Goal: Task Accomplishment & Management: Manage account settings

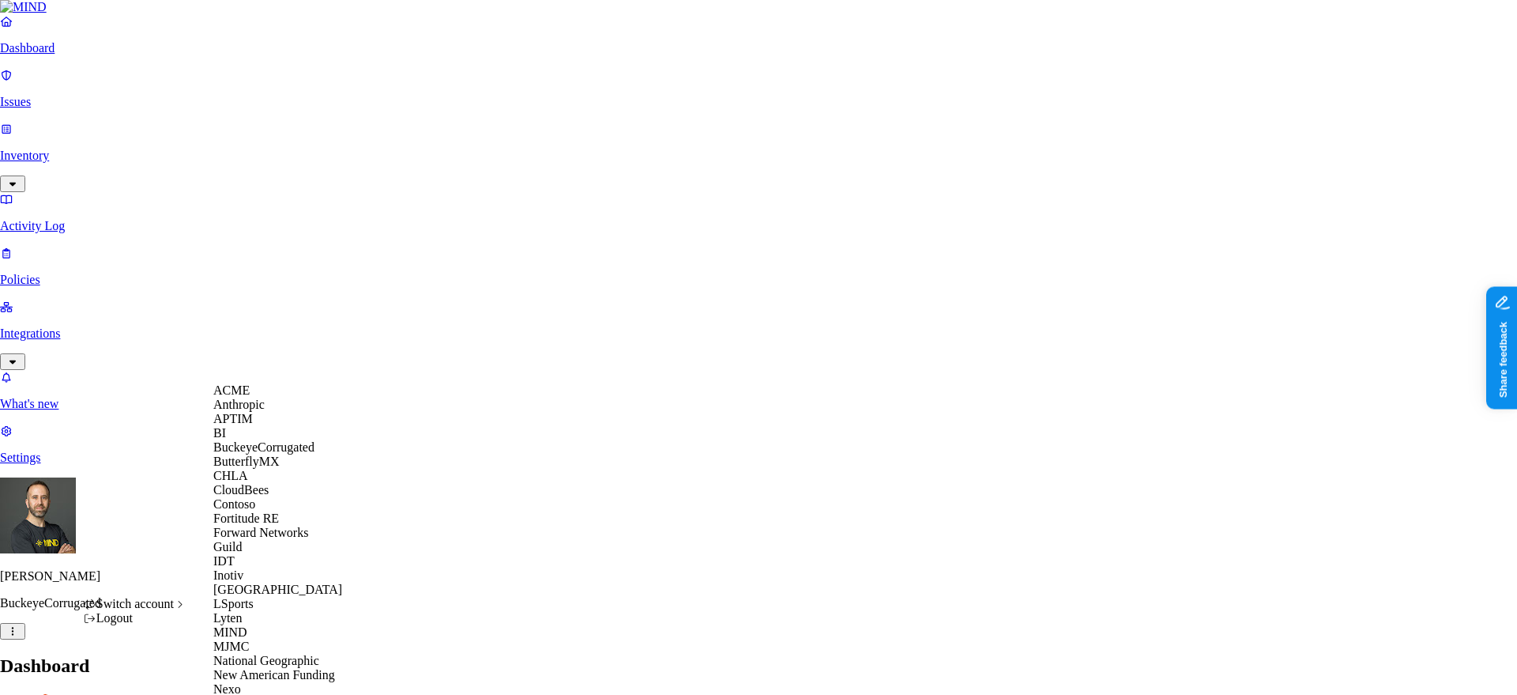
scroll to position [439, 0]
click at [295, 654] on span "National Geographic" at bounding box center [266, 660] width 106 height 13
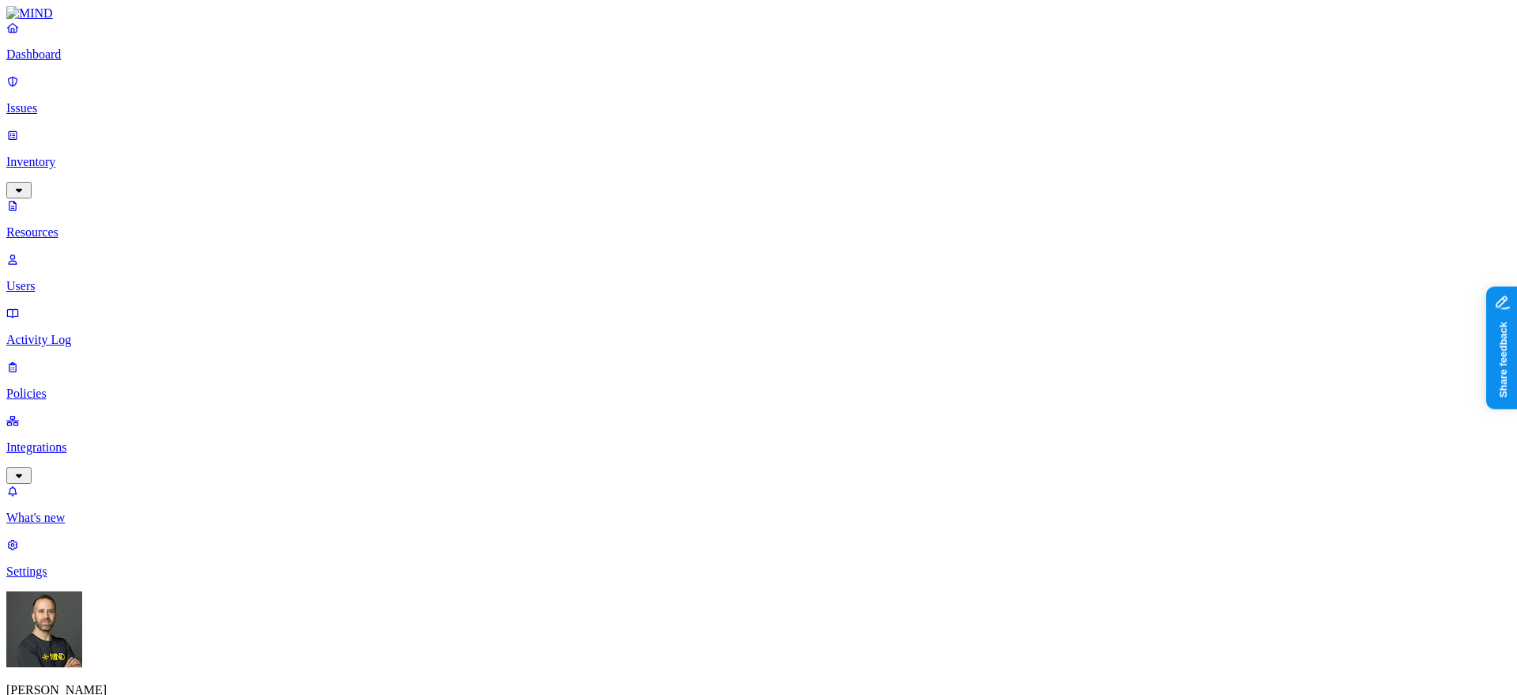
click at [89, 62] on link "Dashboard" at bounding box center [758, 41] width 1505 height 41
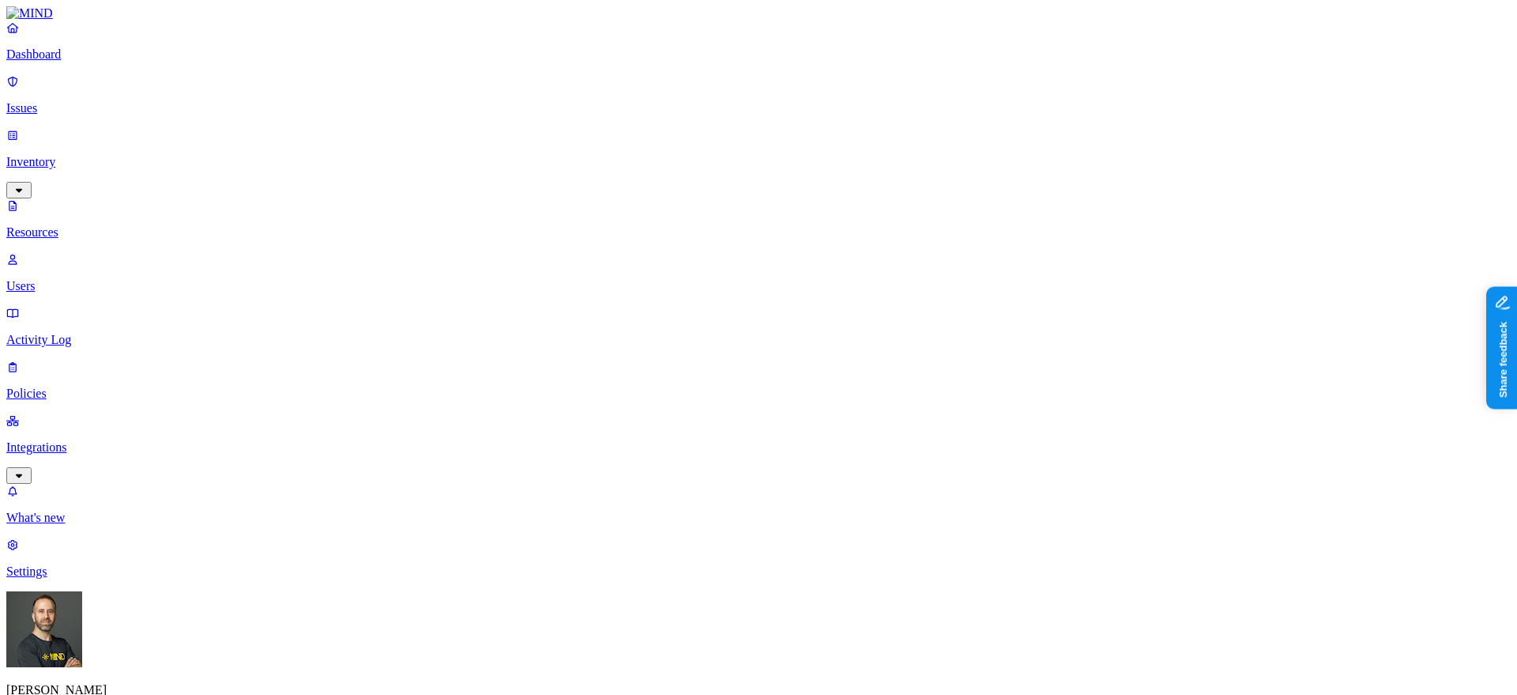
scroll to position [407, 0]
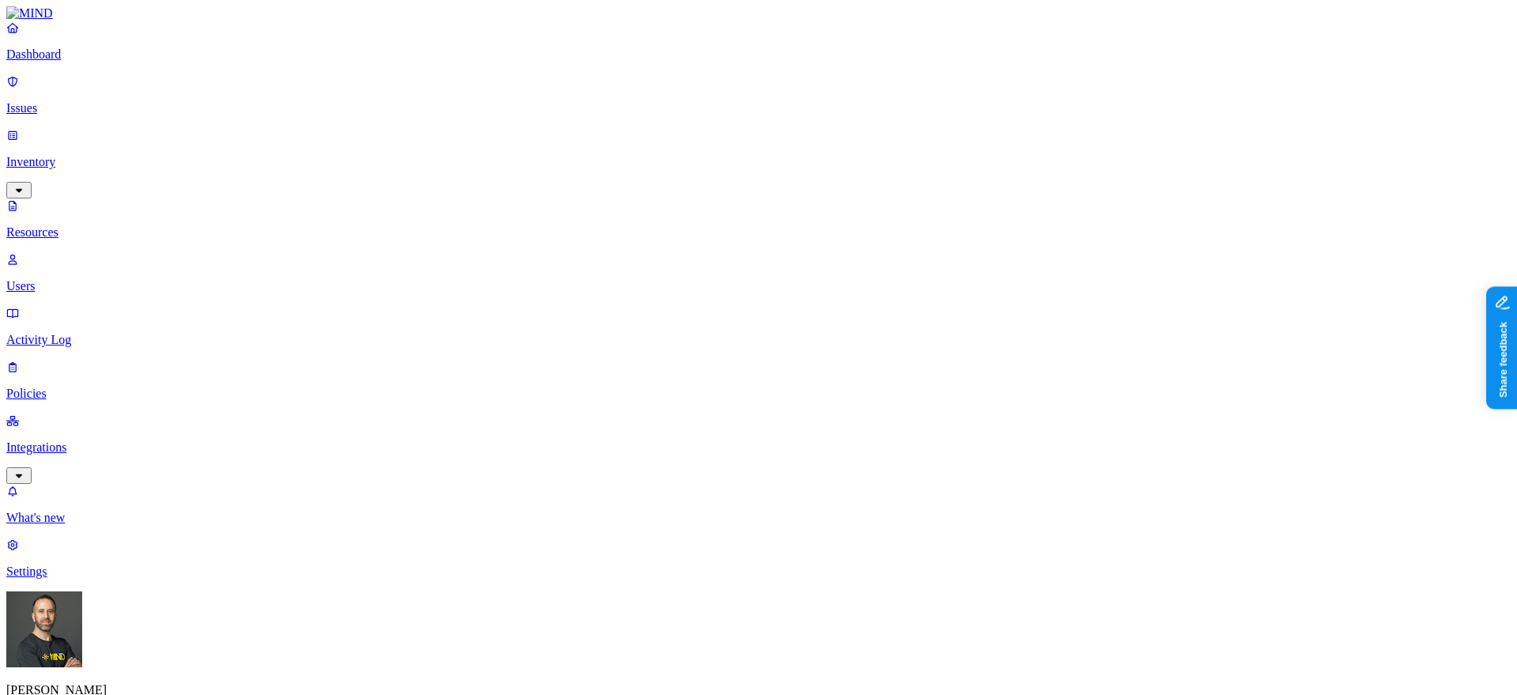
scroll to position [0, 0]
click at [114, 62] on p "Dashboard" at bounding box center [758, 54] width 1505 height 14
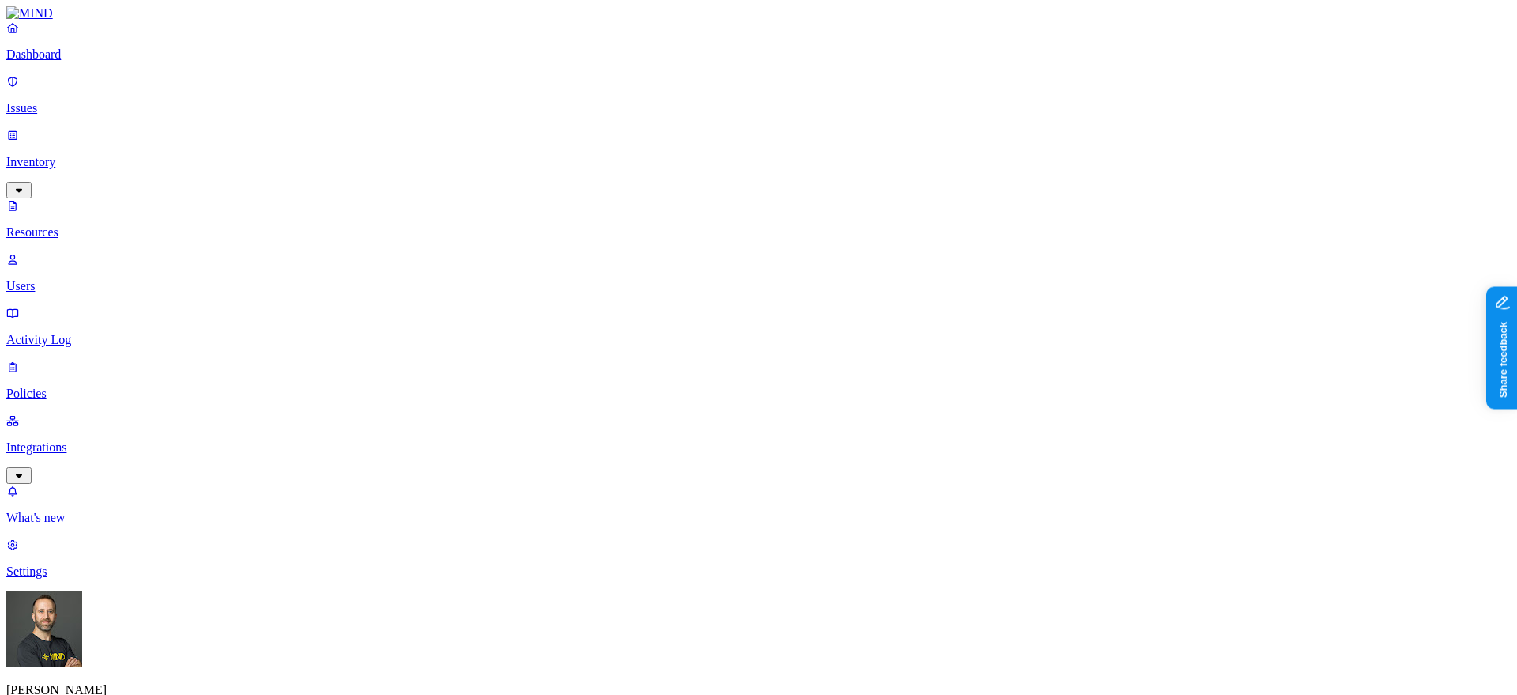
click at [81, 62] on p "Dashboard" at bounding box center [758, 54] width 1505 height 14
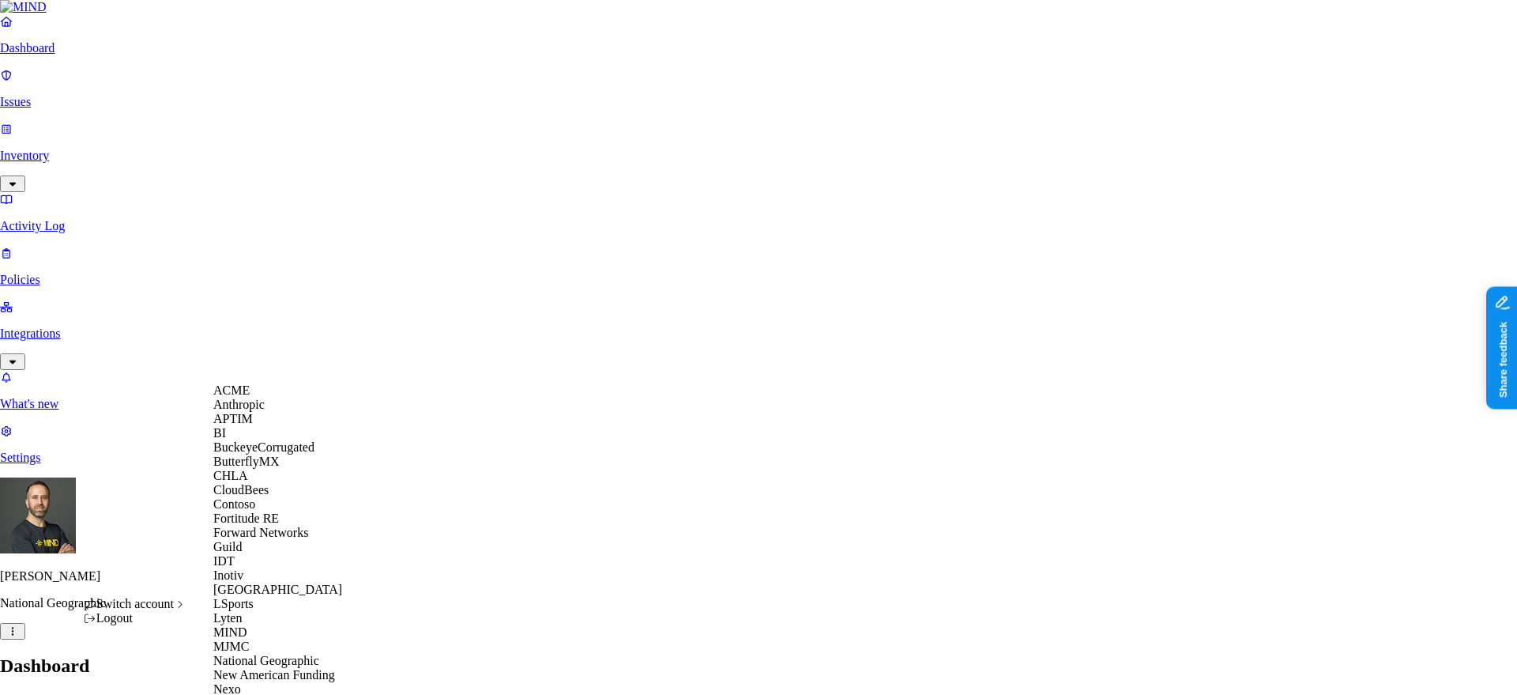
scroll to position [657, 0]
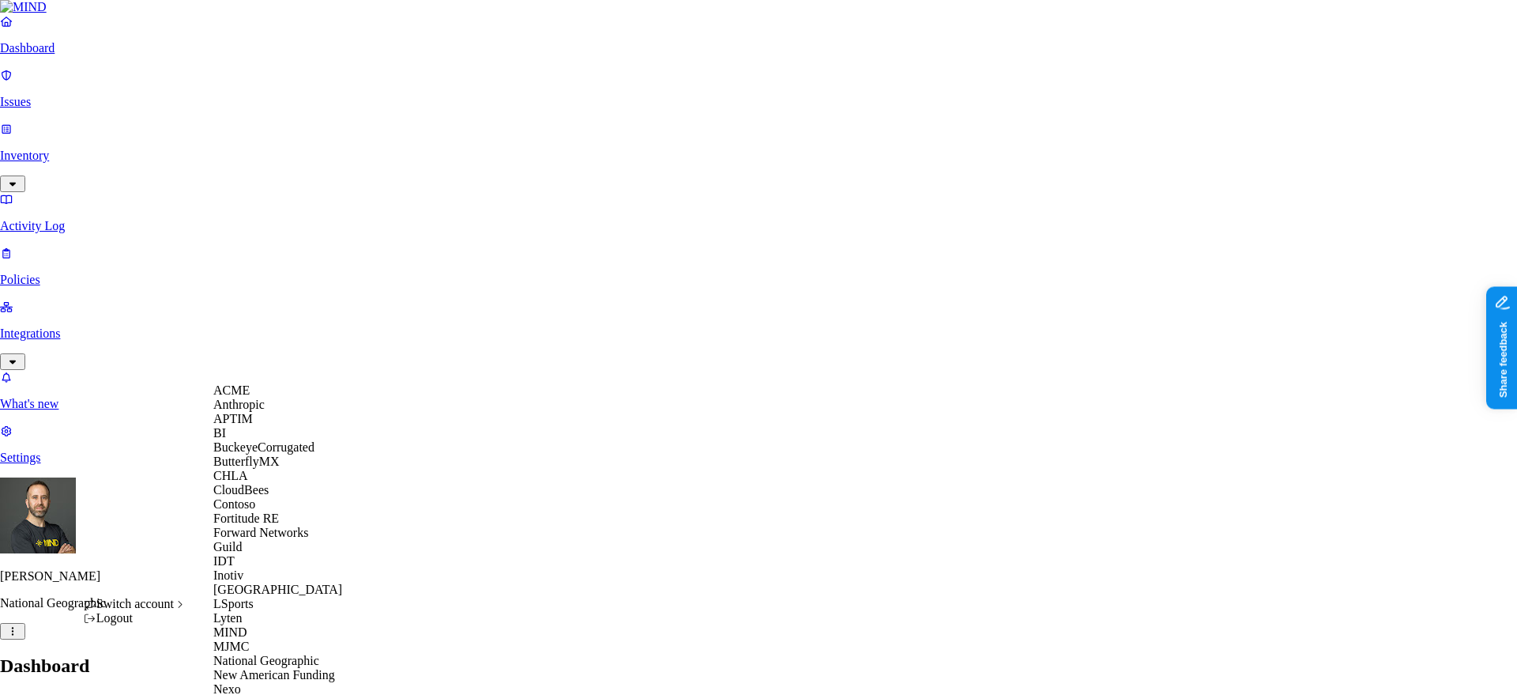
click at [247, 397] on span "ACME" at bounding box center [231, 389] width 36 height 13
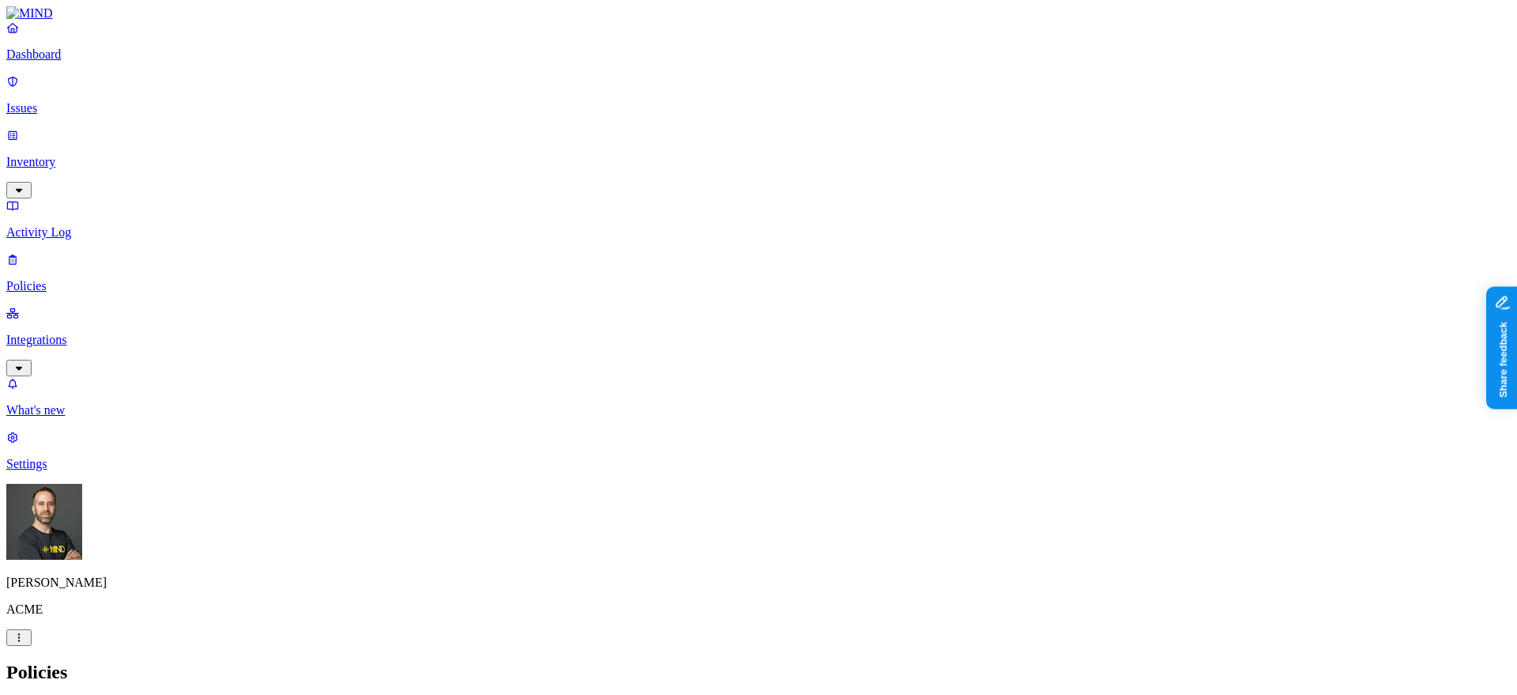
click at [25, 694] on icon at bounding box center [19, 706] width 13 height 10
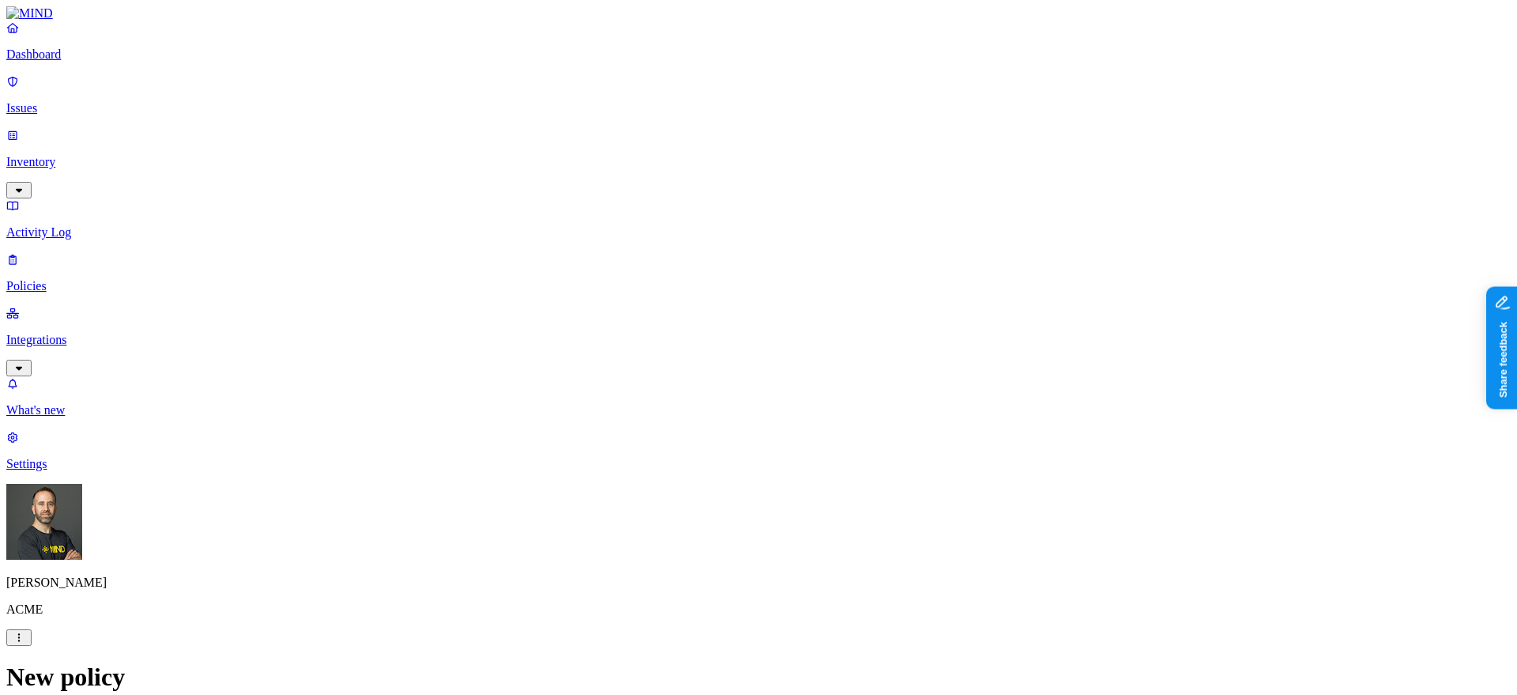
click at [113, 62] on p "Dashboard" at bounding box center [758, 54] width 1505 height 14
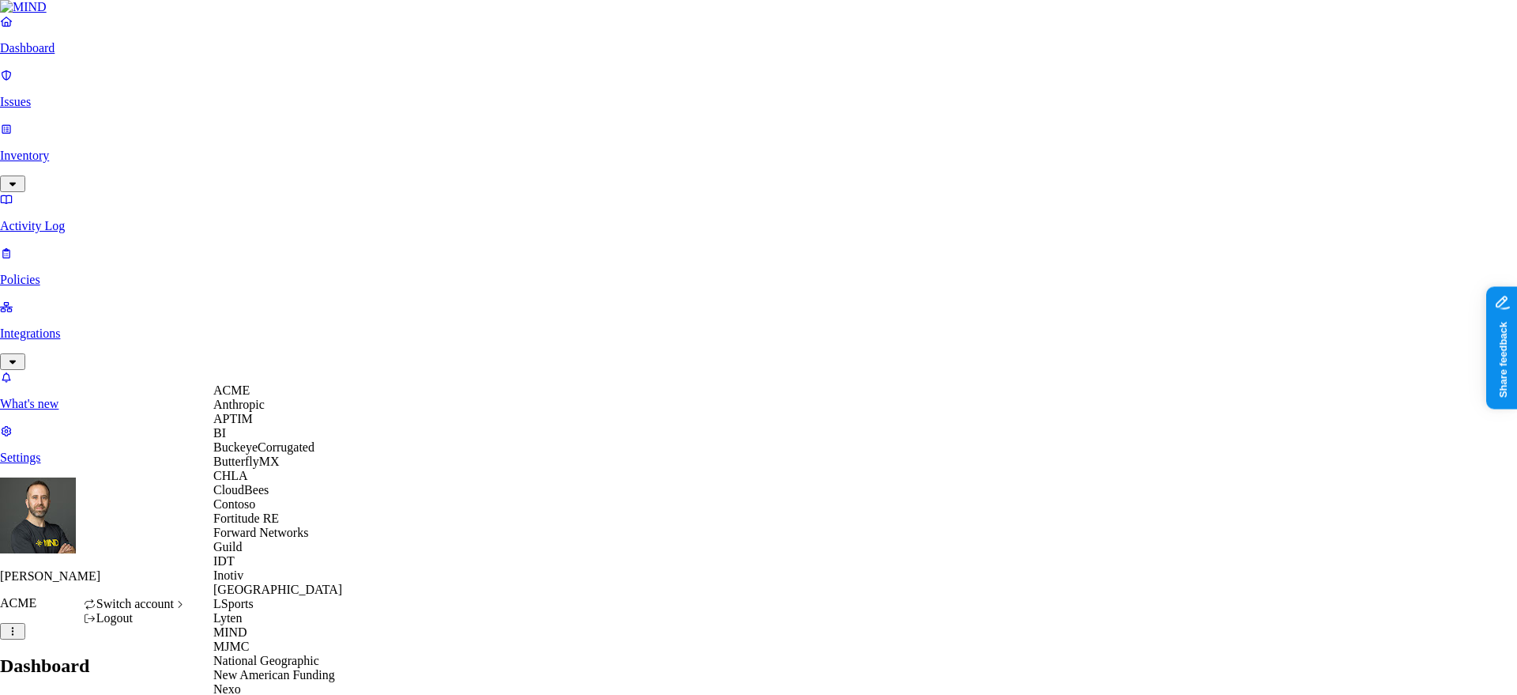
click at [251, 496] on span "CloudBees" at bounding box center [240, 489] width 55 height 13
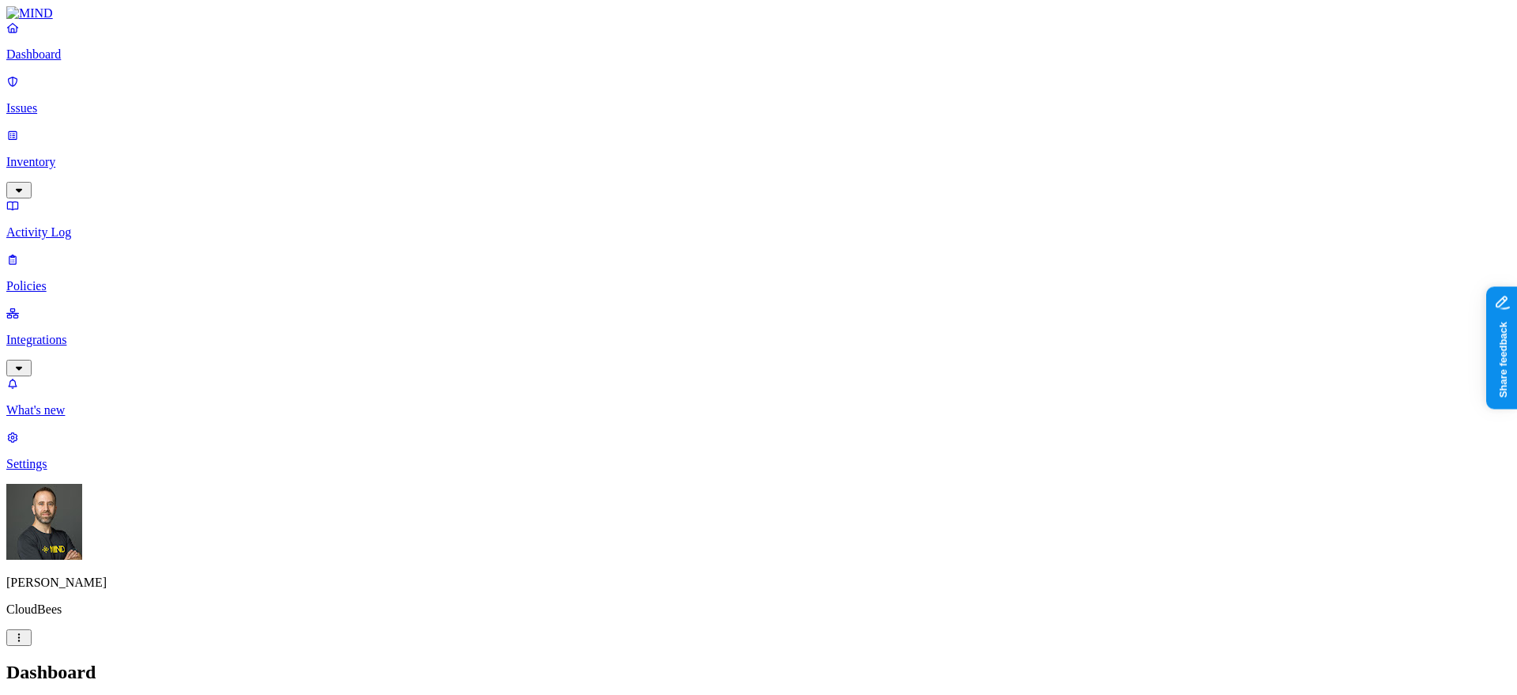
click at [135, 333] on p "Integrations" at bounding box center [758, 340] width 1505 height 14
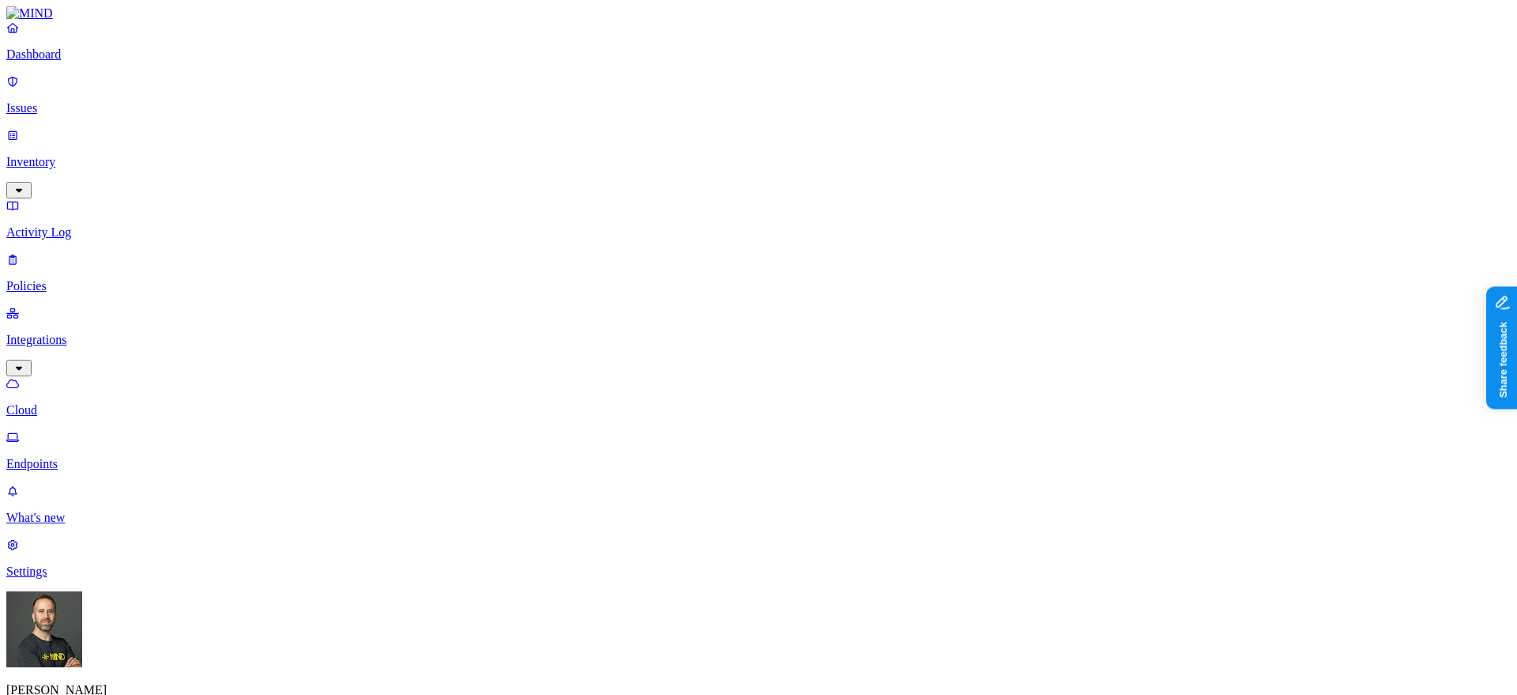
click at [130, 62] on p "Dashboard" at bounding box center [758, 54] width 1505 height 14
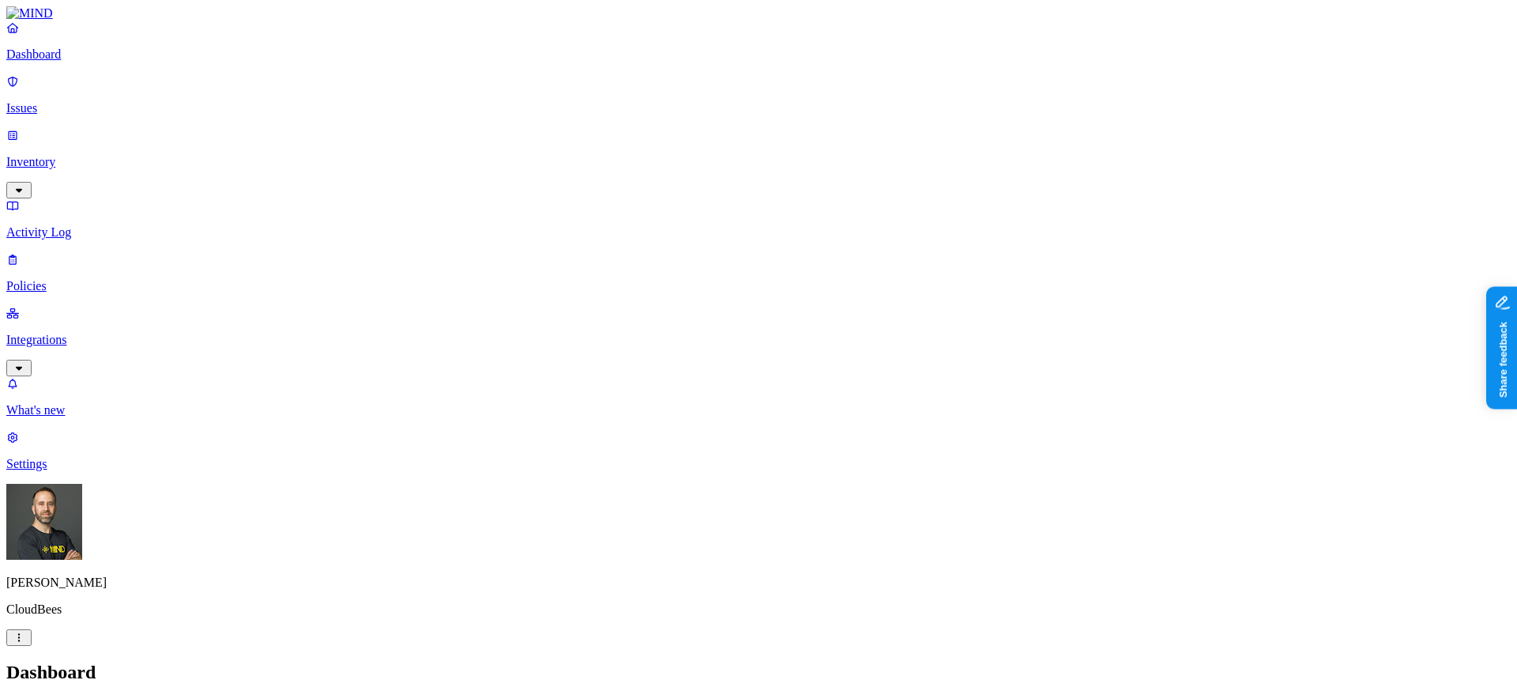
click at [115, 333] on p "Integrations" at bounding box center [758, 340] width 1505 height 14
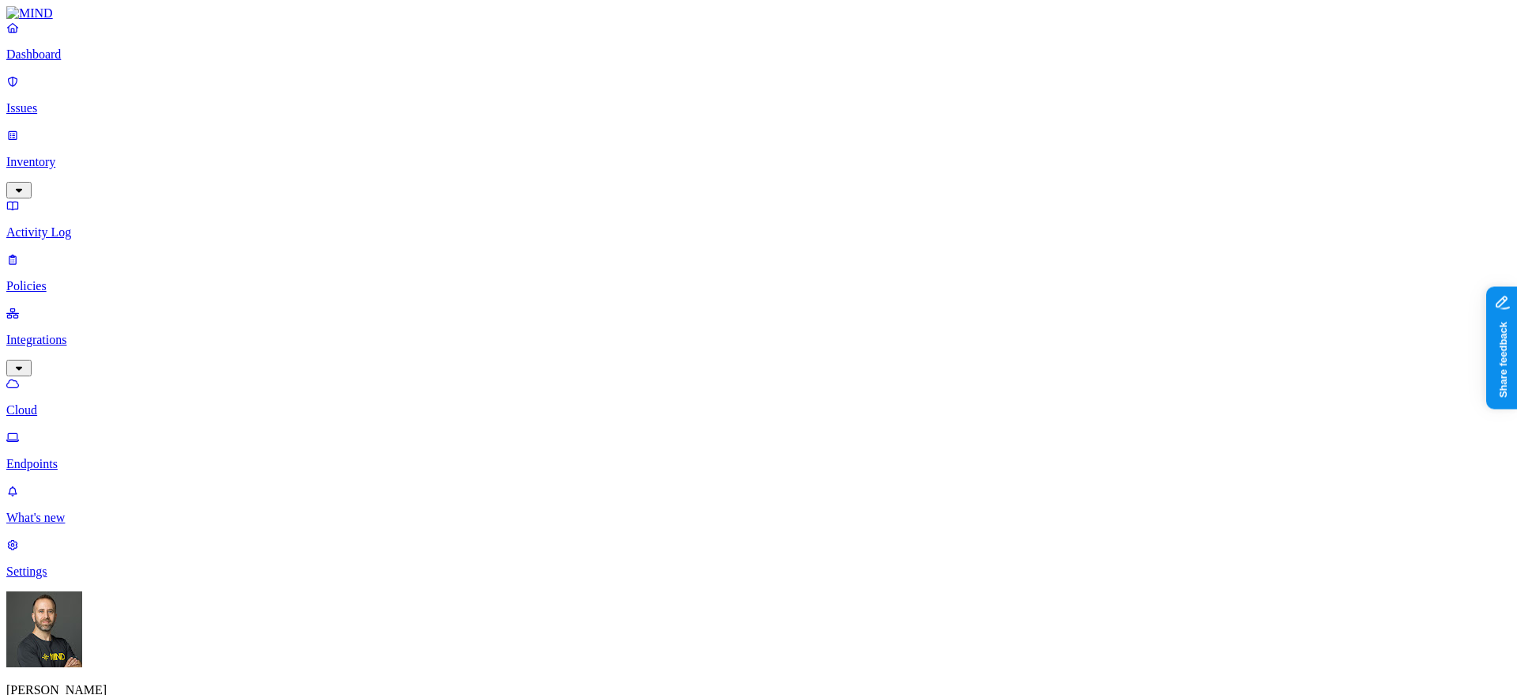
click at [62, 279] on p "Policies" at bounding box center [758, 286] width 1505 height 14
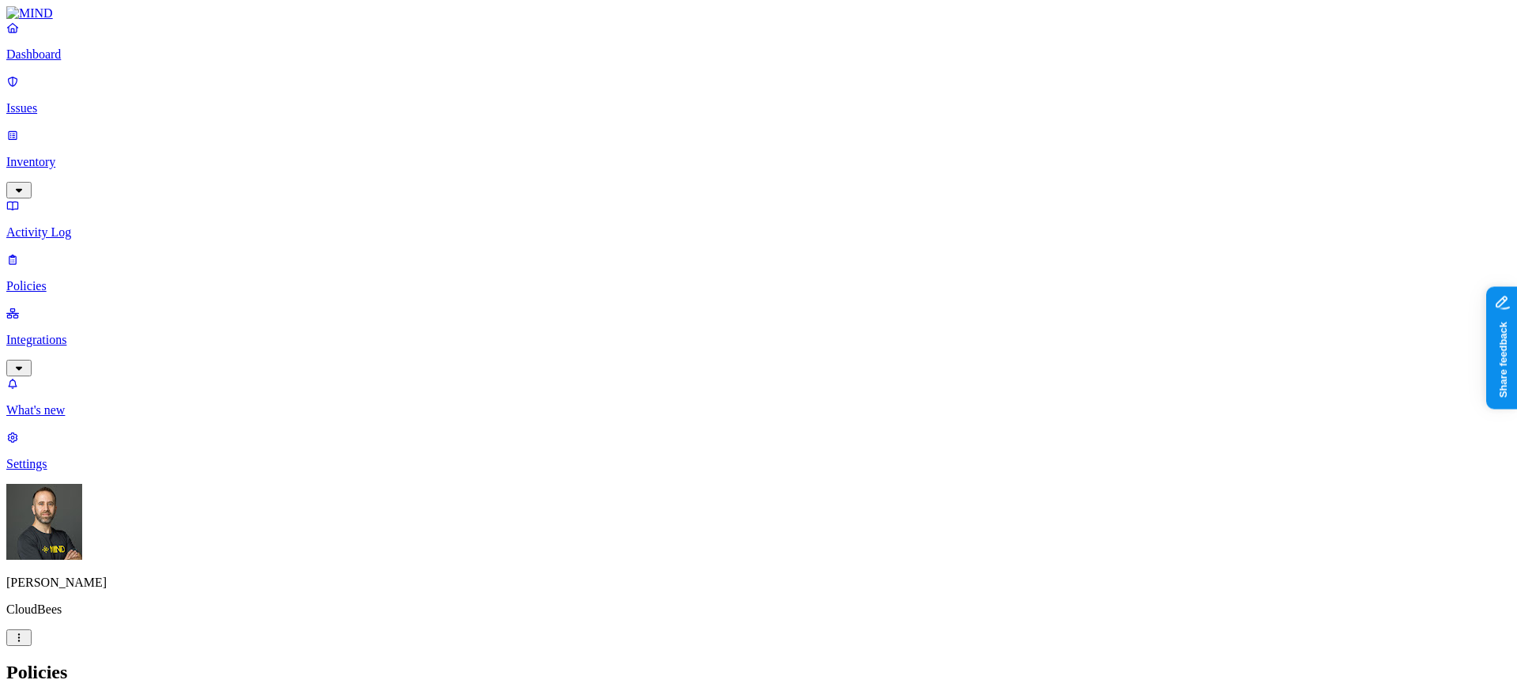
click at [350, 136] on div "Endpoint" at bounding box center [350, 150] width 0 height 28
click at [381, 107] on span "Cloud" at bounding box center [365, 113] width 31 height 13
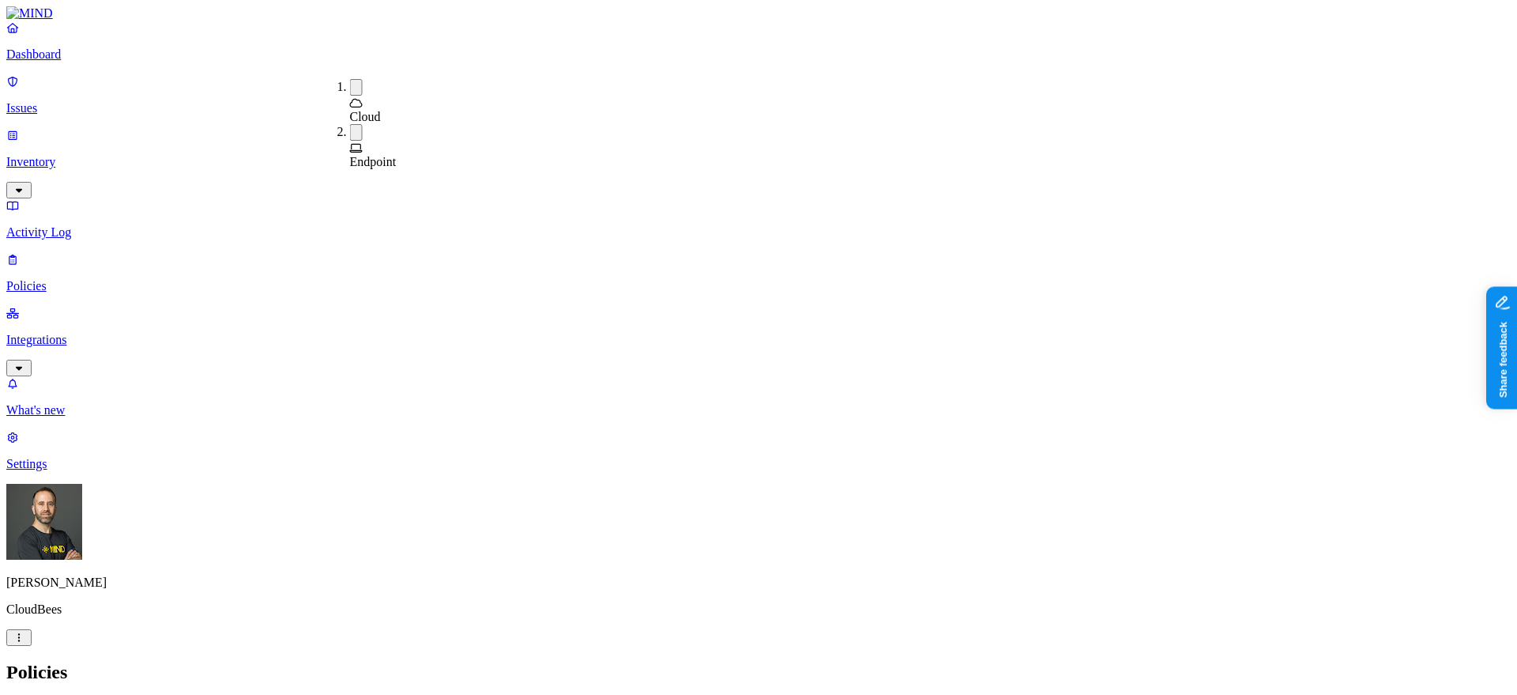
click at [350, 124] on div "Endpoint" at bounding box center [350, 146] width 0 height 45
click at [753, 661] on div "Policies Create Policy" at bounding box center [758, 688] width 1505 height 54
click at [350, 133] on button "button" at bounding box center [356, 135] width 13 height 5
click at [350, 85] on button "button" at bounding box center [356, 87] width 13 height 17
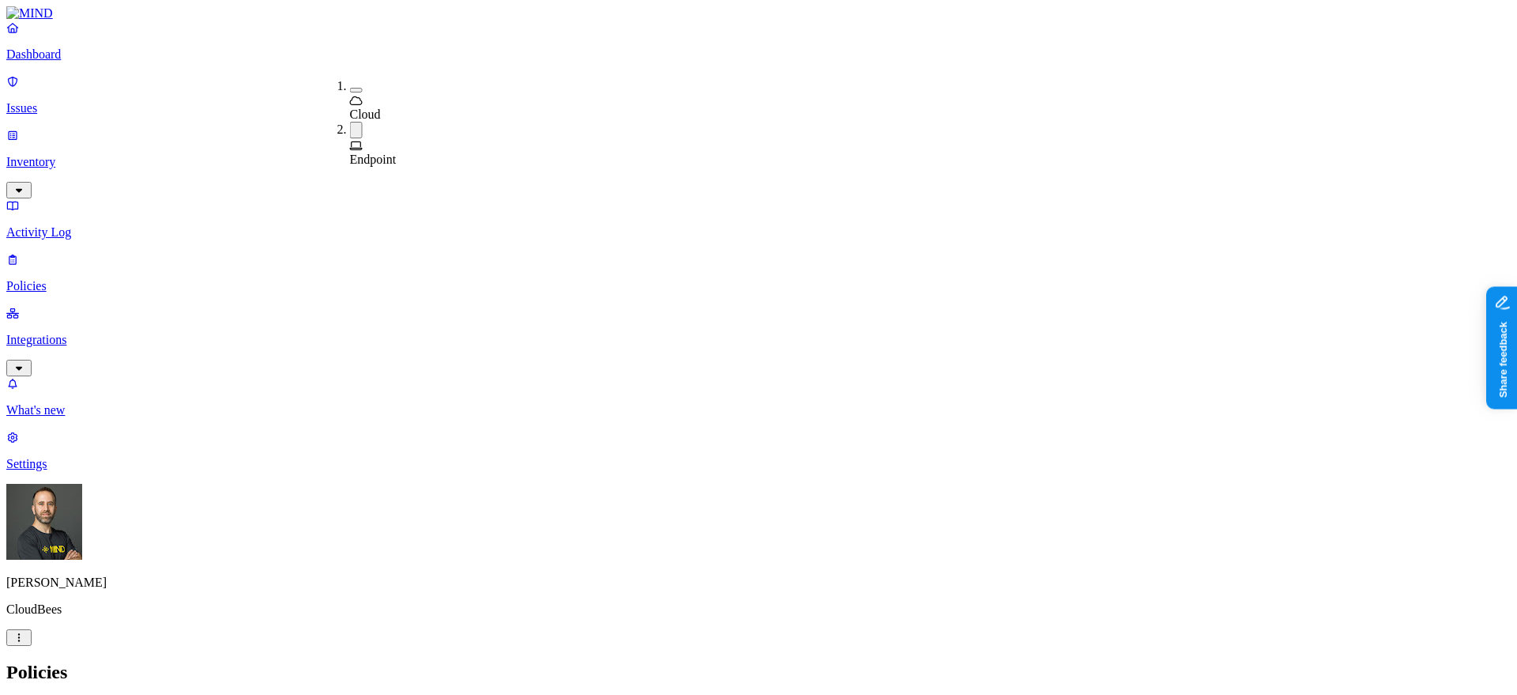
click at [371, 107] on span "Cloud" at bounding box center [365, 113] width 31 height 13
click at [350, 124] on button "button" at bounding box center [356, 132] width 13 height 17
click at [439, 661] on h2 "Policies" at bounding box center [758, 671] width 1505 height 21
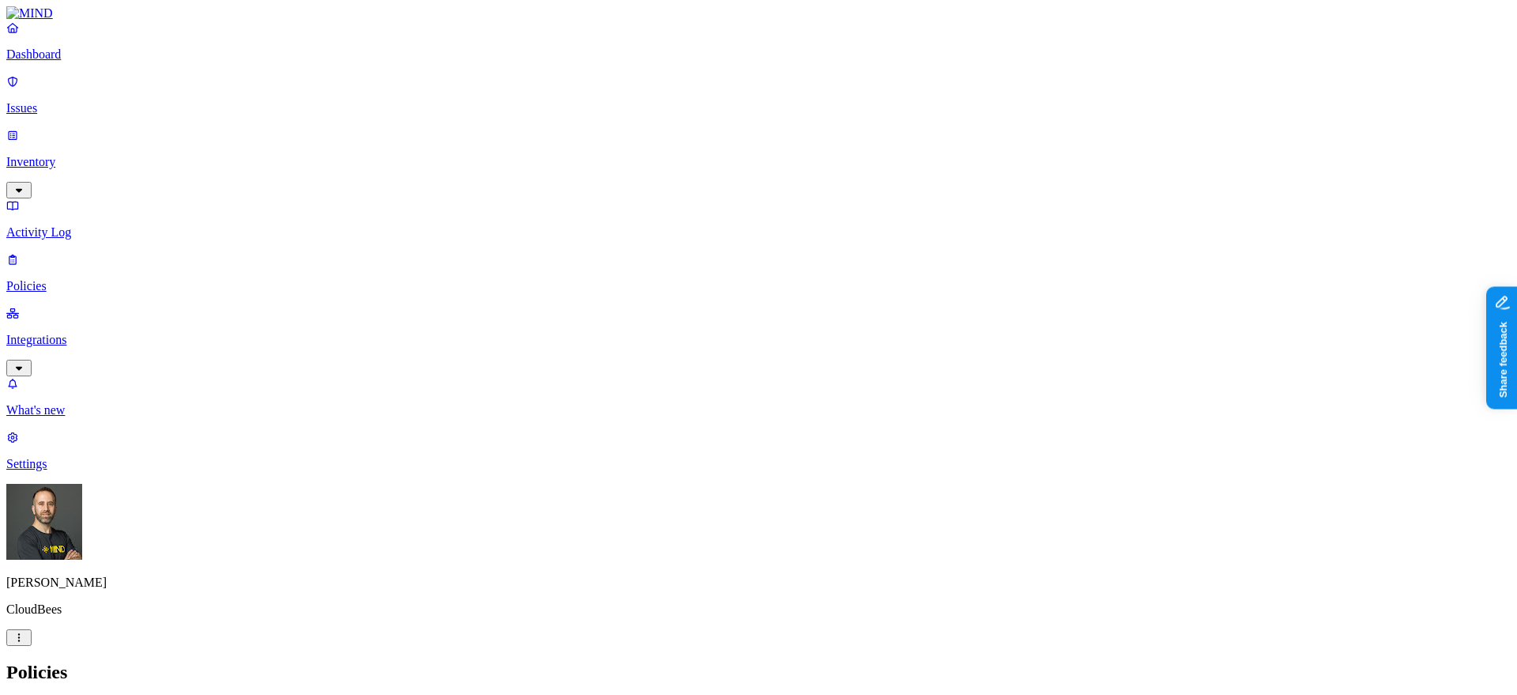
click at [943, 661] on div "Policies Create Policy" at bounding box center [758, 688] width 1505 height 54
click at [98, 155] on p "Inventory" at bounding box center [758, 162] width 1505 height 14
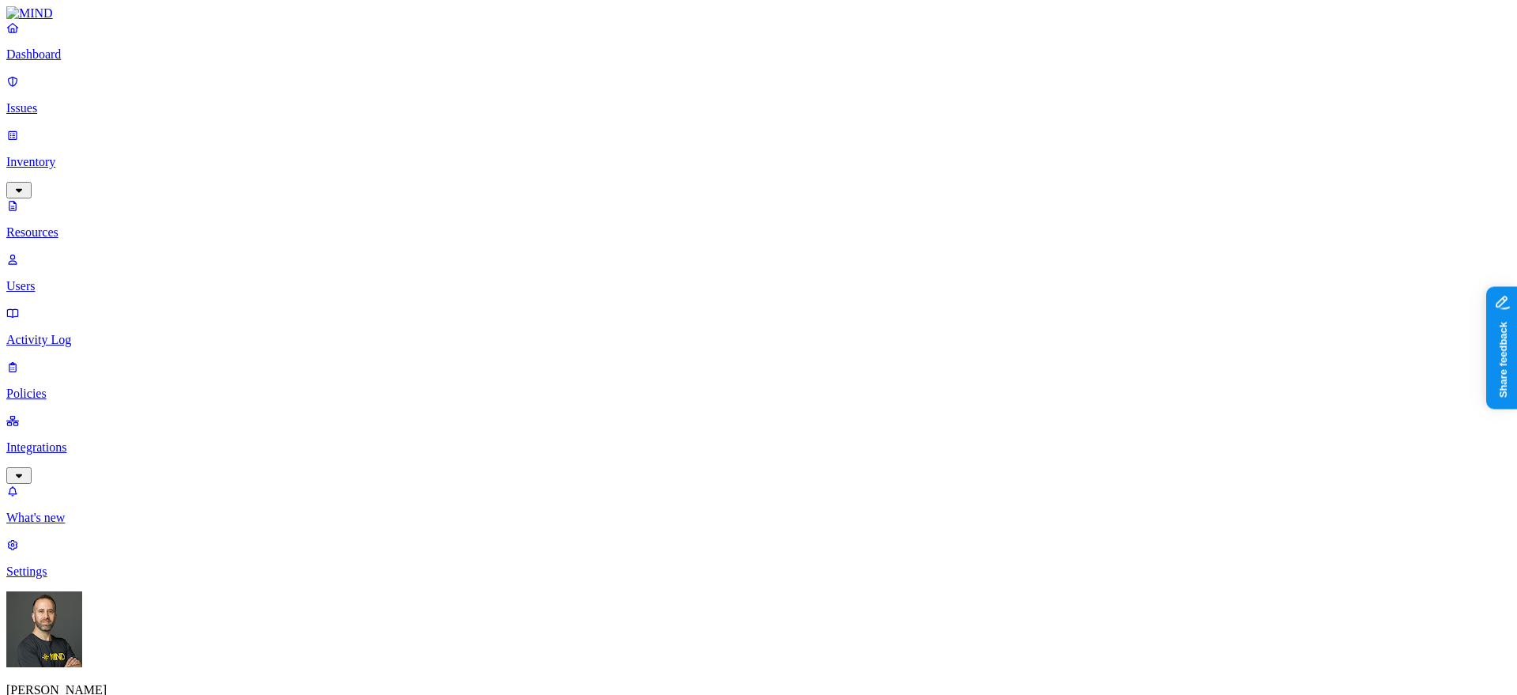
click at [77, 279] on p "Users" at bounding box center [758, 286] width 1505 height 14
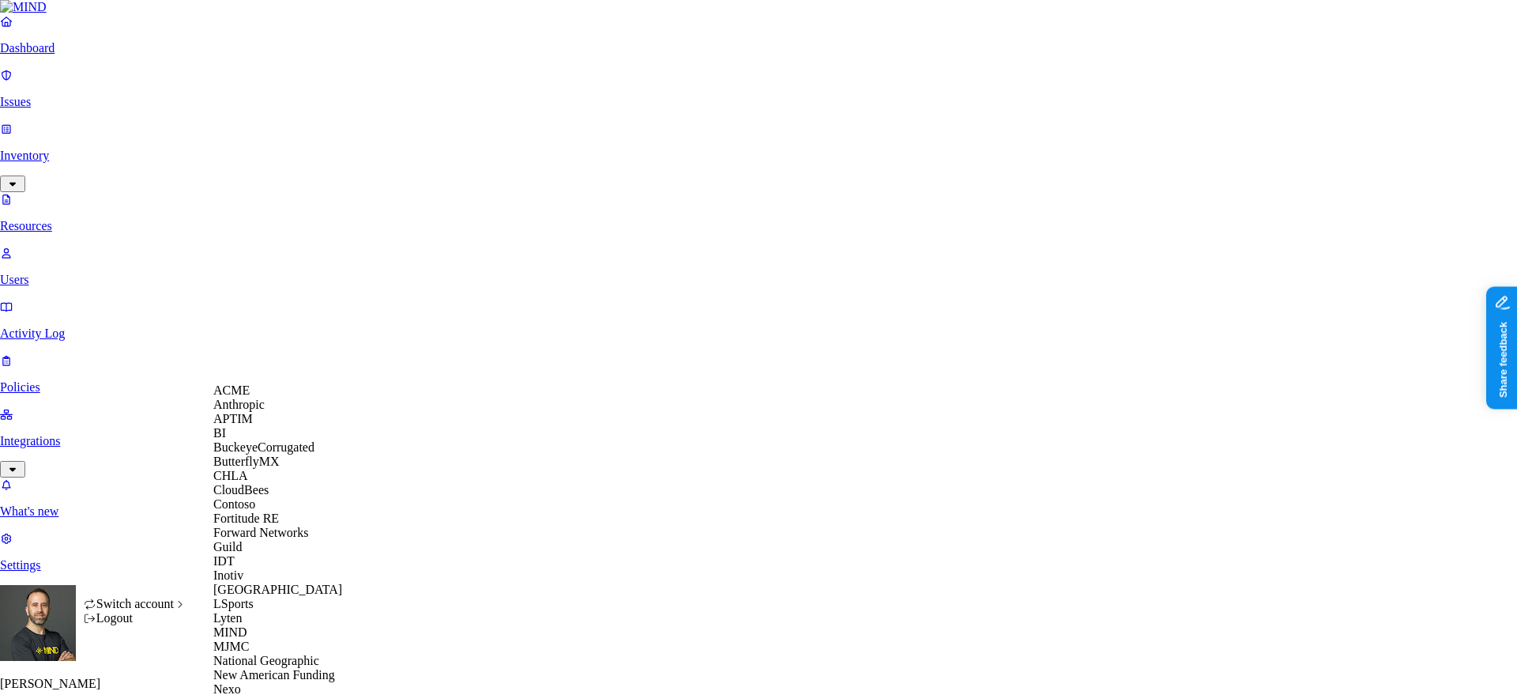
click at [279, 454] on span "BuckeyeCorrugated" at bounding box center [263, 446] width 101 height 13
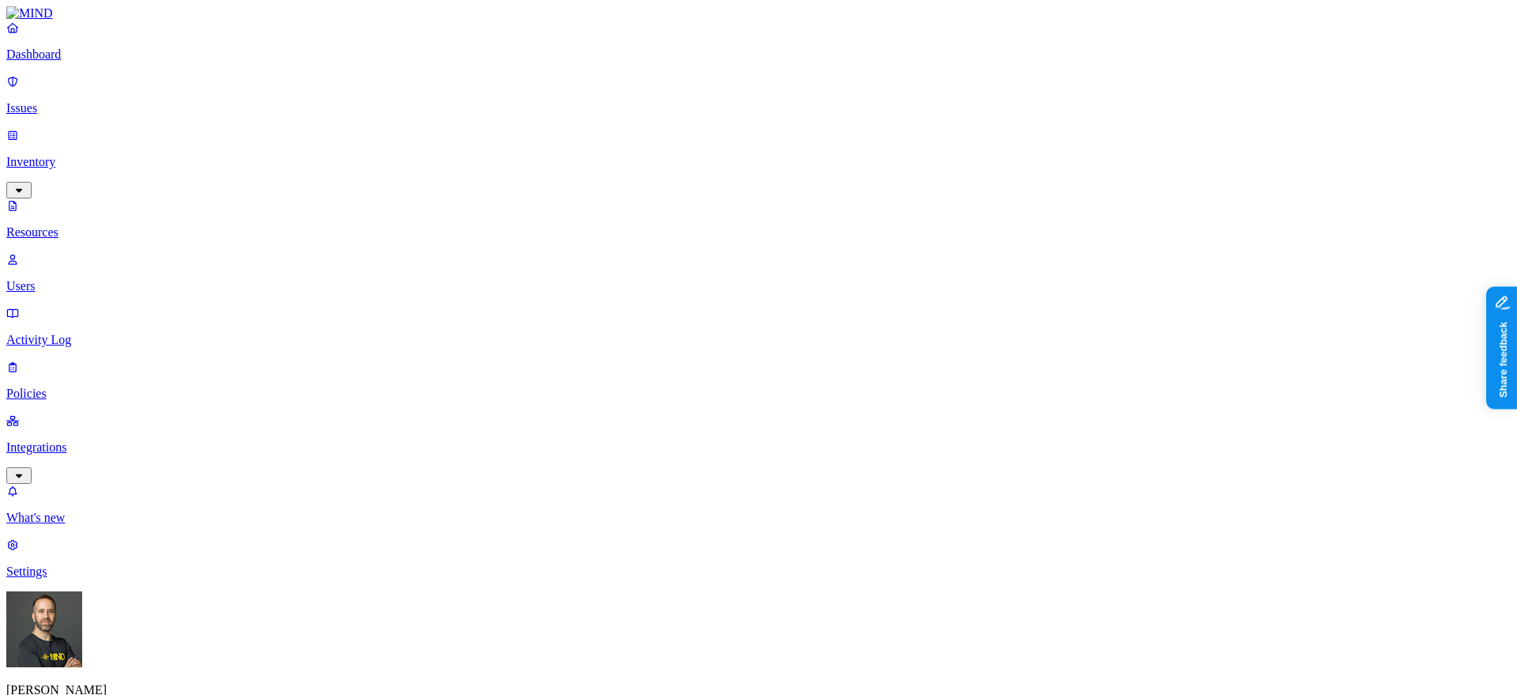
click at [136, 62] on p "Dashboard" at bounding box center [758, 54] width 1505 height 14
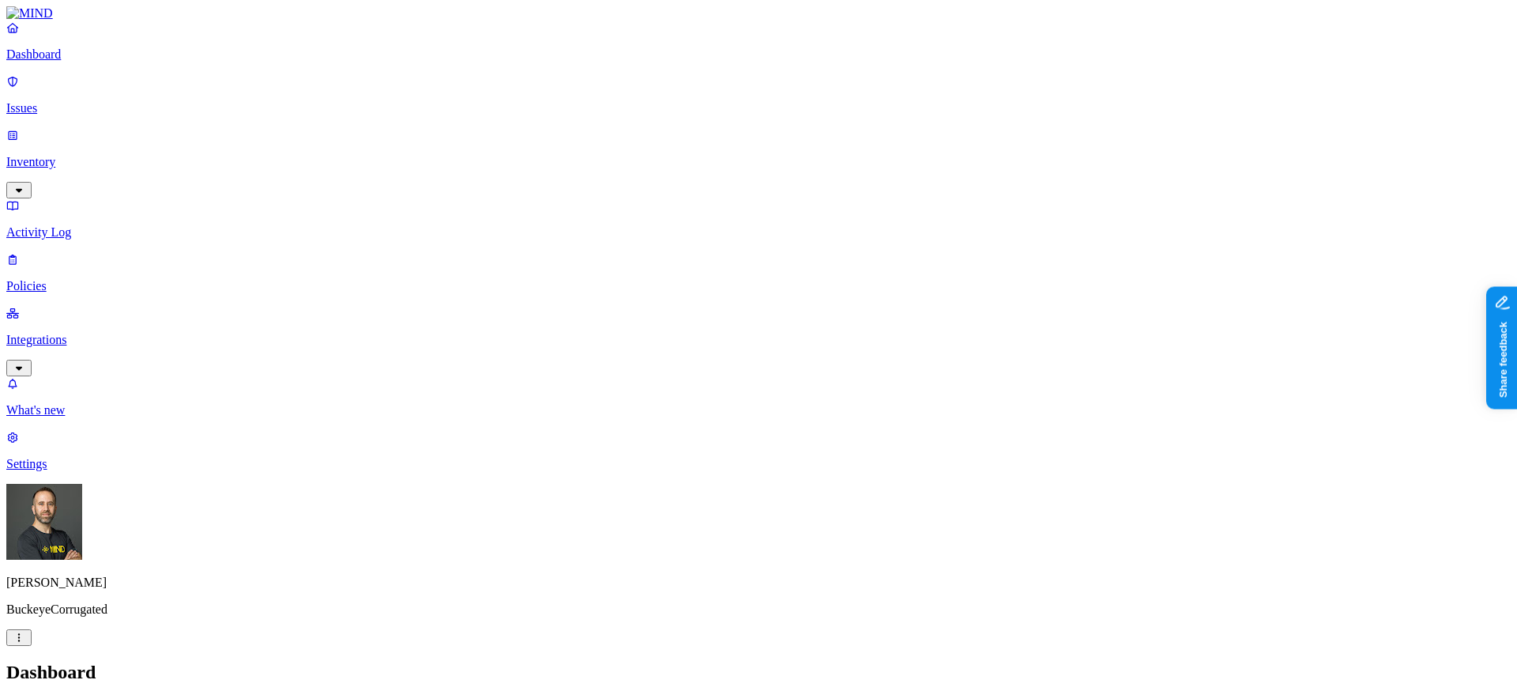
click at [96, 279] on p "Policies" at bounding box center [758, 286] width 1505 height 14
click at [870, 661] on h2 "Policies" at bounding box center [758, 671] width 1505 height 21
click at [379, 661] on h2 "Policies" at bounding box center [758, 671] width 1505 height 21
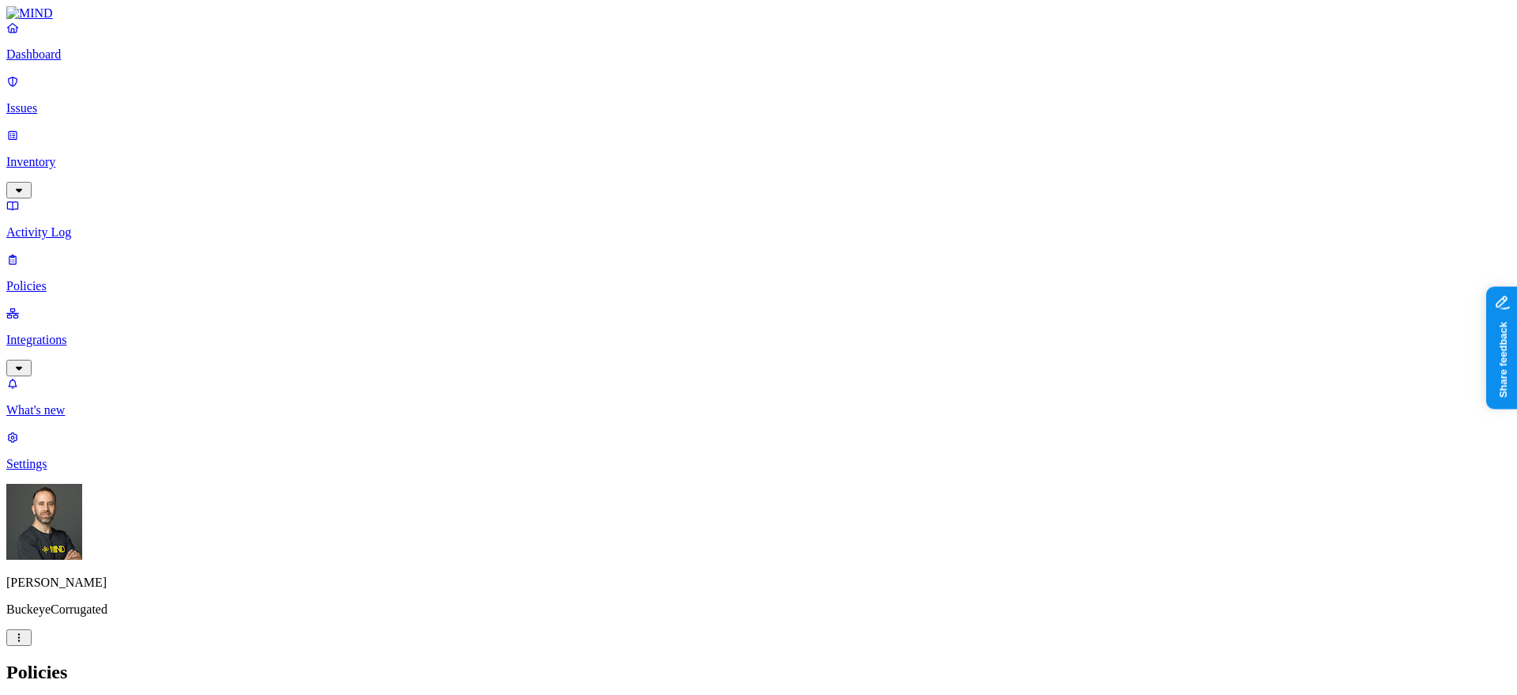
click at [117, 62] on p "Dashboard" at bounding box center [758, 54] width 1505 height 14
click at [90, 333] on p "Integrations" at bounding box center [758, 340] width 1505 height 14
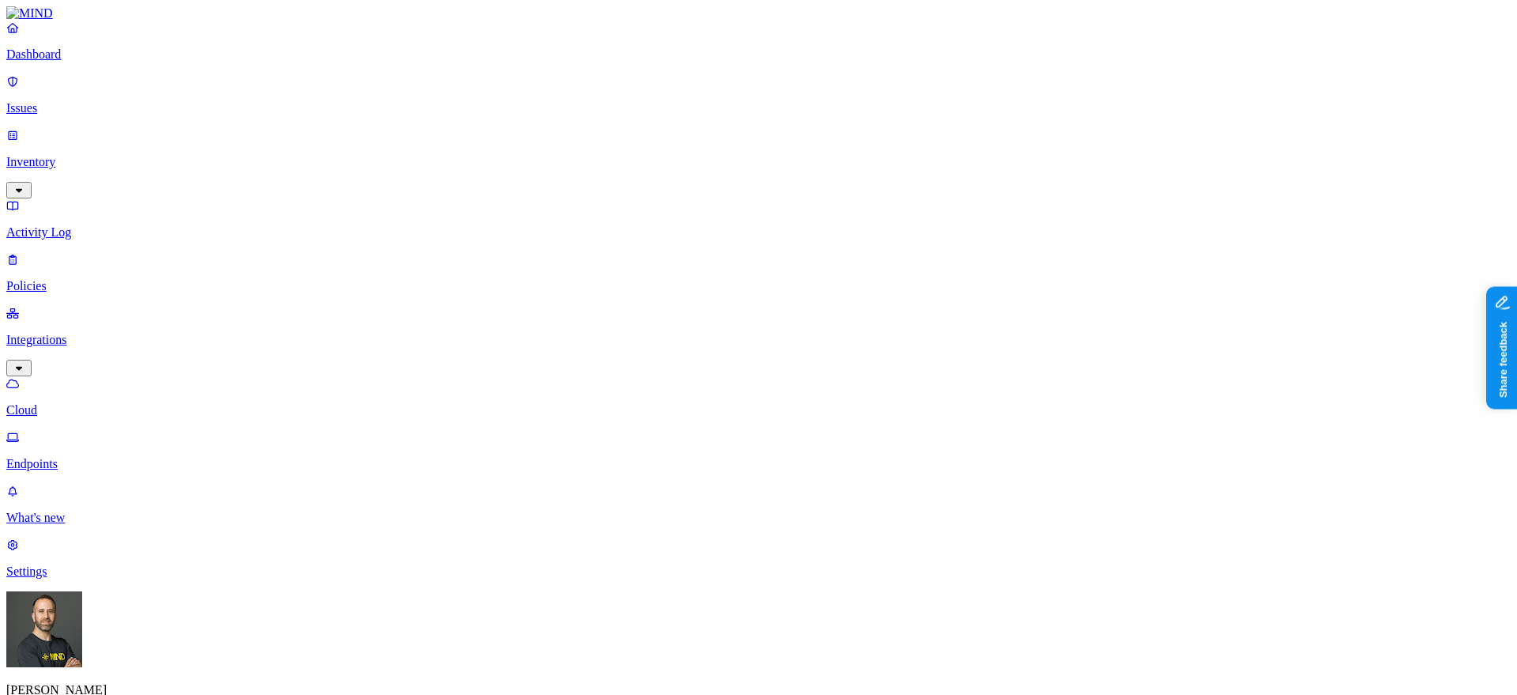
click at [85, 457] on p "Endpoints" at bounding box center [758, 464] width 1505 height 14
click at [85, 62] on p "Dashboard" at bounding box center [758, 54] width 1505 height 14
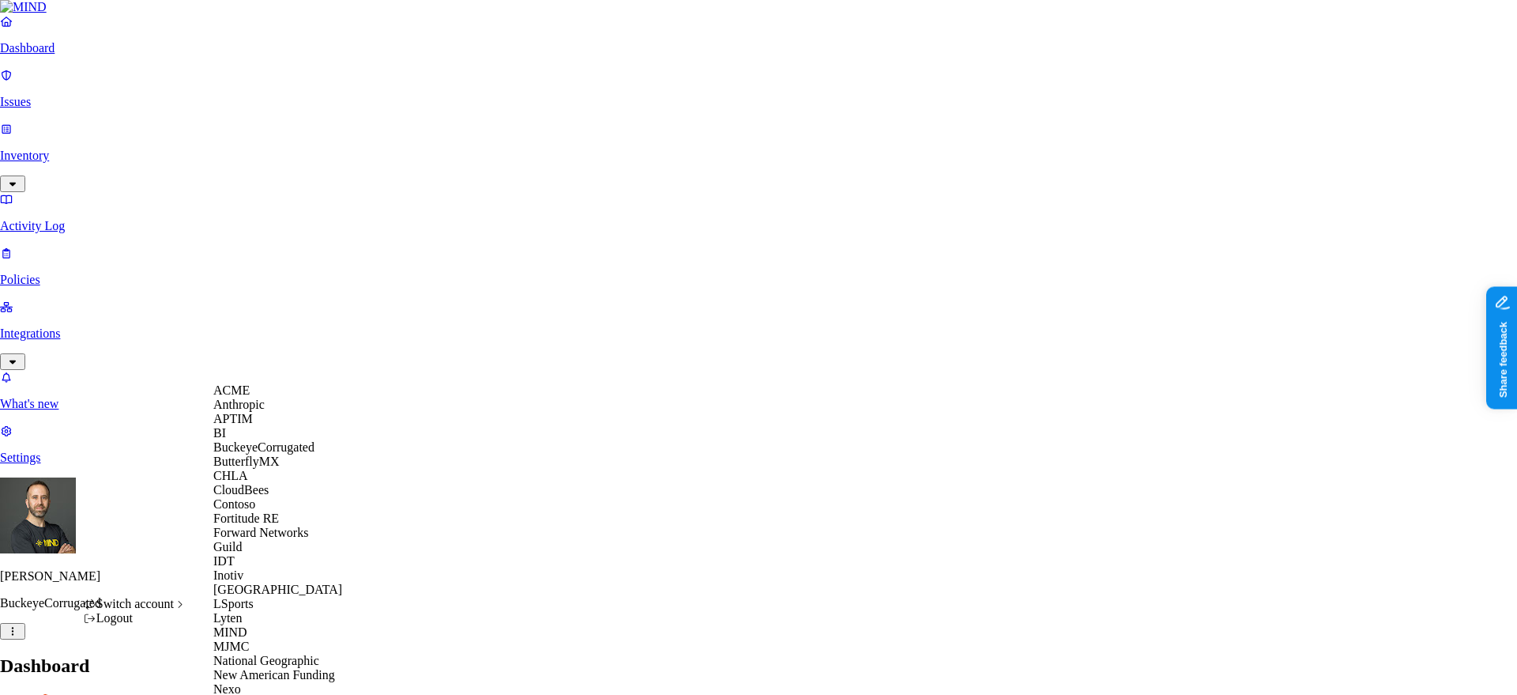
scroll to position [670, 0]
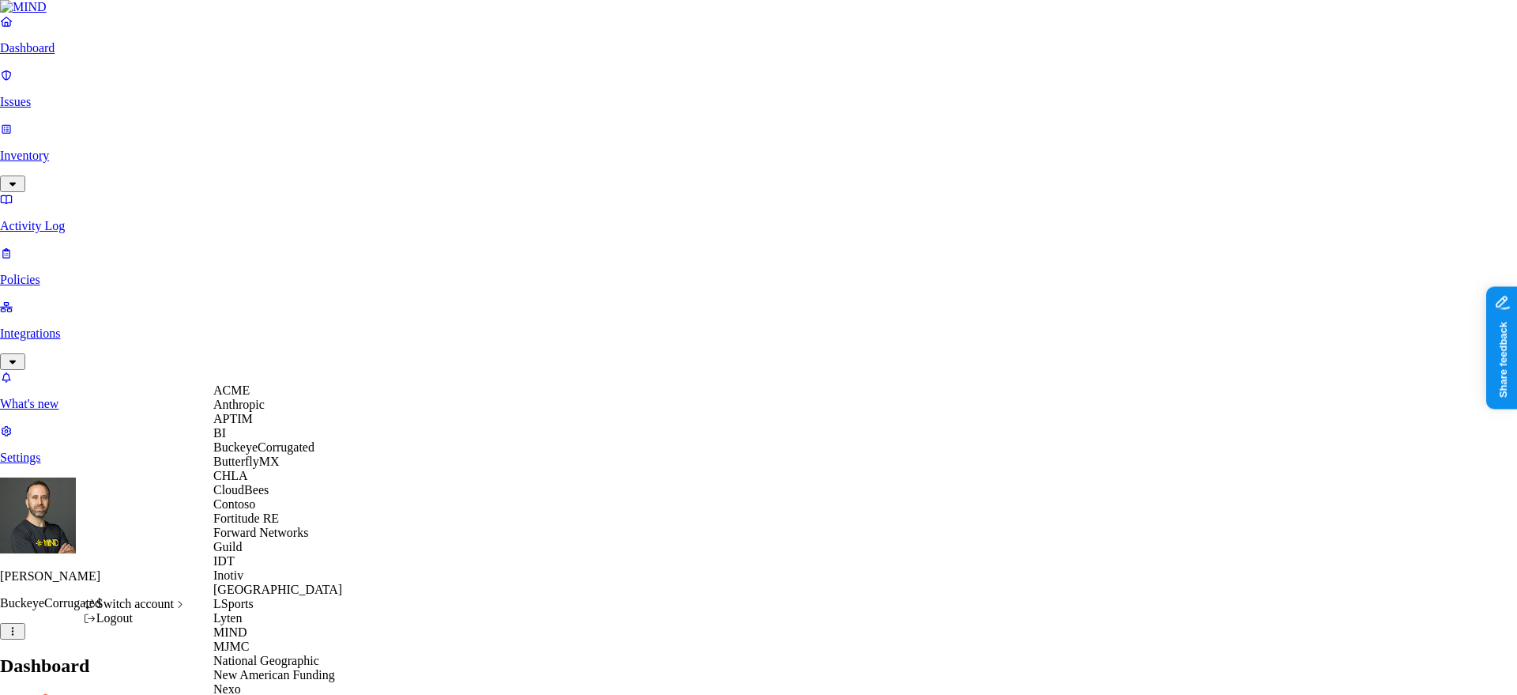
scroll to position [333, 0]
click at [273, 611] on div "Lyten" at bounding box center [289, 618] width 153 height 14
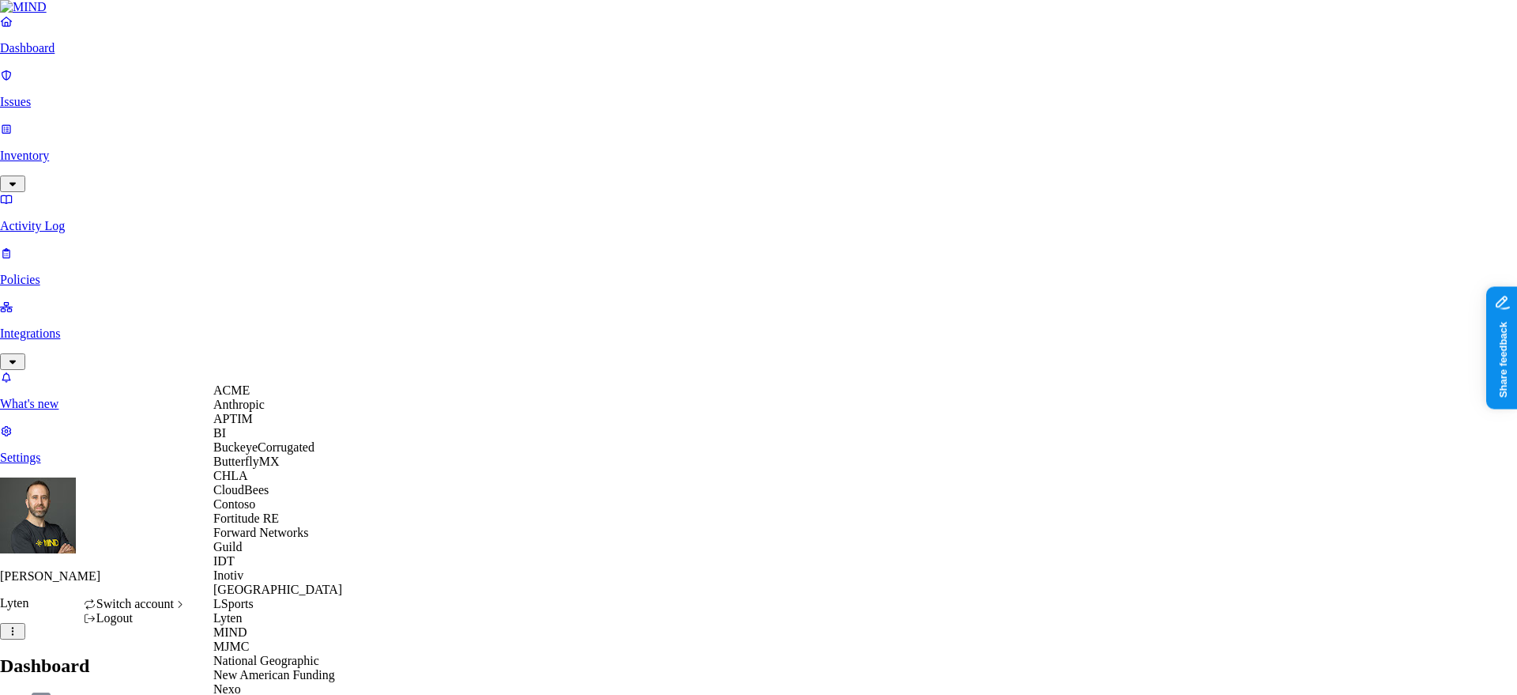
scroll to position [535, 0]
click at [299, 654] on span "National Geographic" at bounding box center [266, 660] width 106 height 13
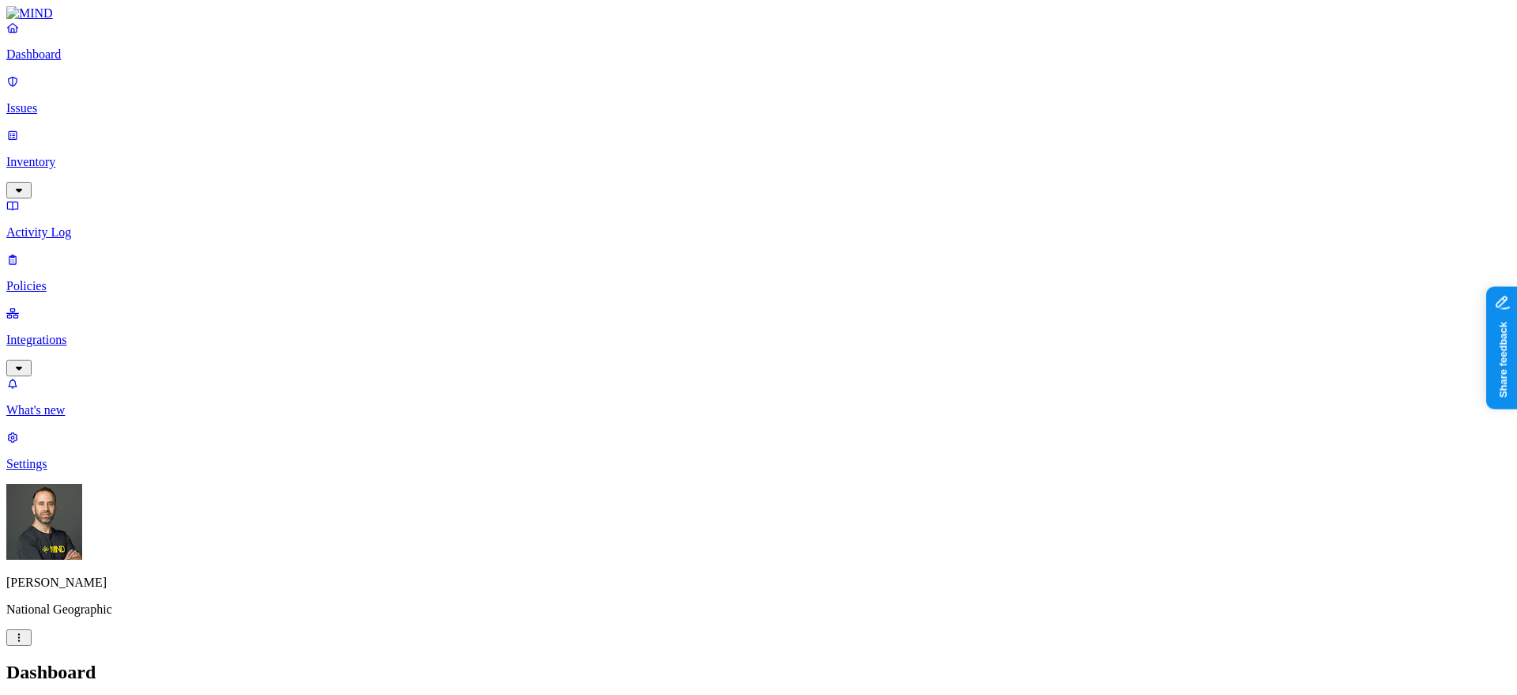
click at [77, 471] on p "Settings" at bounding box center [758, 464] width 1505 height 14
click at [94, 62] on p "Dashboard" at bounding box center [758, 54] width 1505 height 14
click at [66, 471] on p "Settings" at bounding box center [758, 464] width 1505 height 14
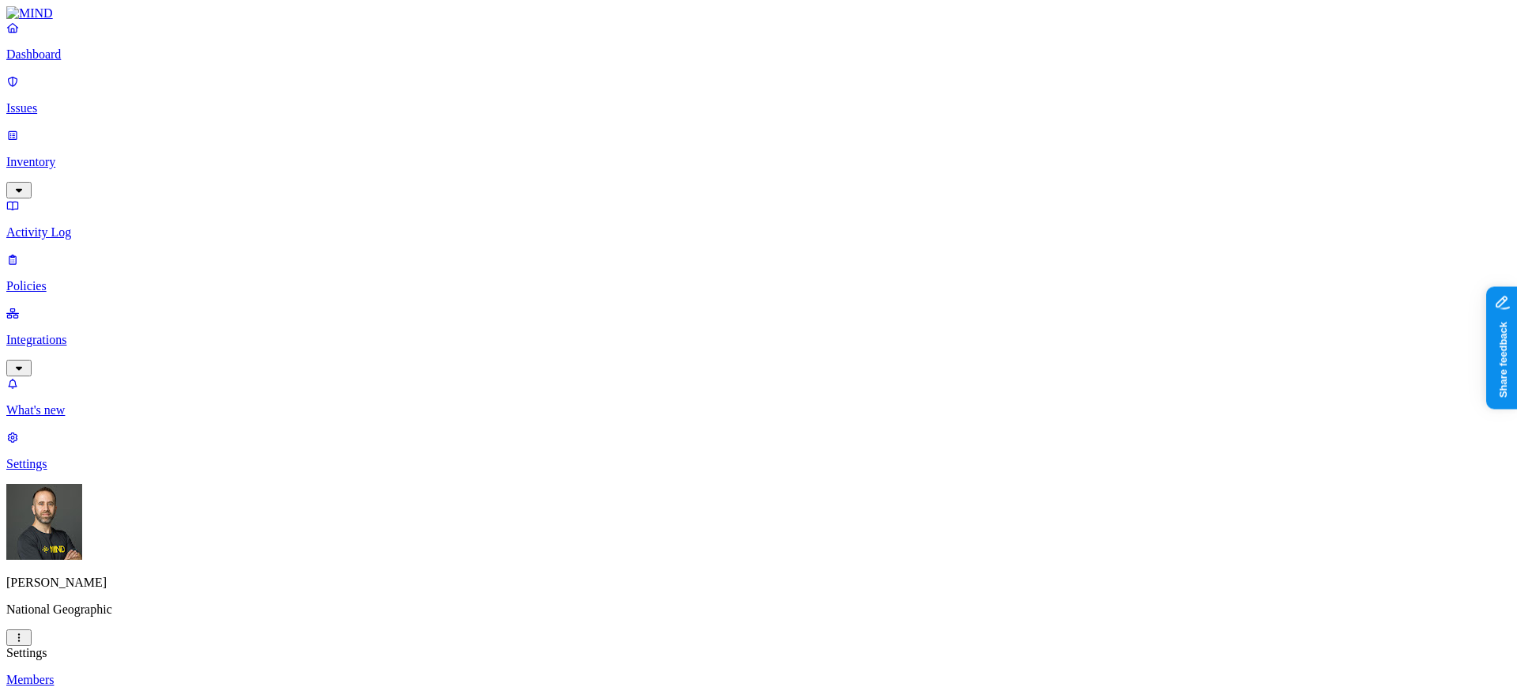
click at [115, 62] on p "Dashboard" at bounding box center [758, 54] width 1505 height 14
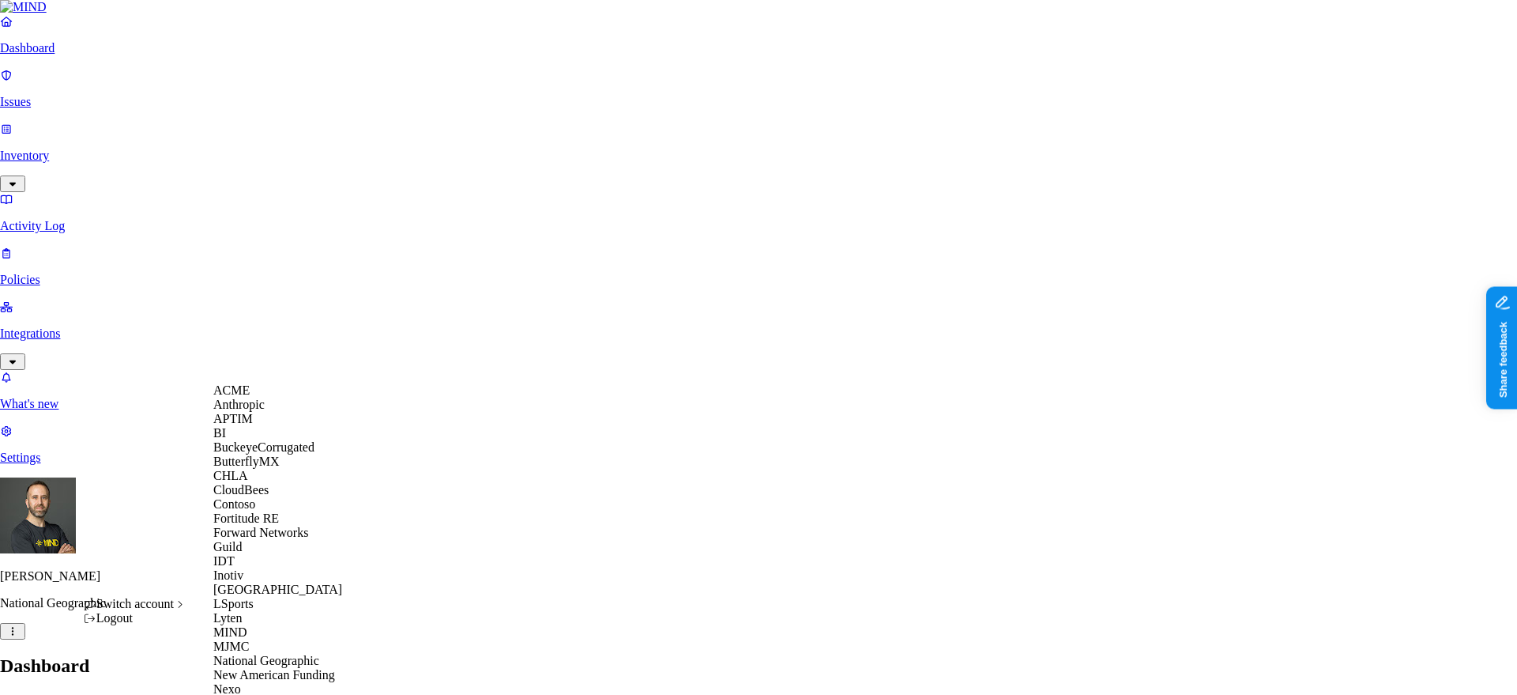
click at [251, 397] on div "ACME" at bounding box center [289, 390] width 153 height 14
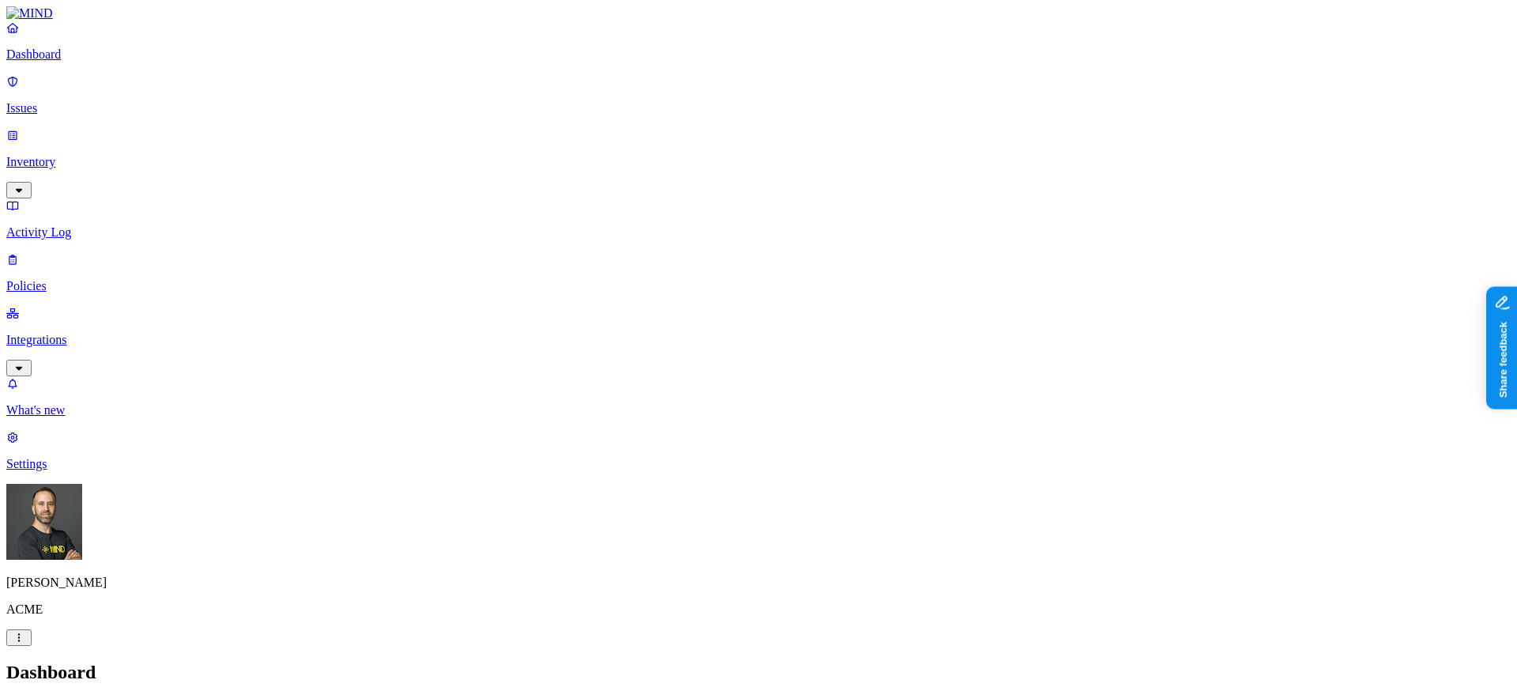
click at [73, 471] on p "Settings" at bounding box center [758, 464] width 1505 height 14
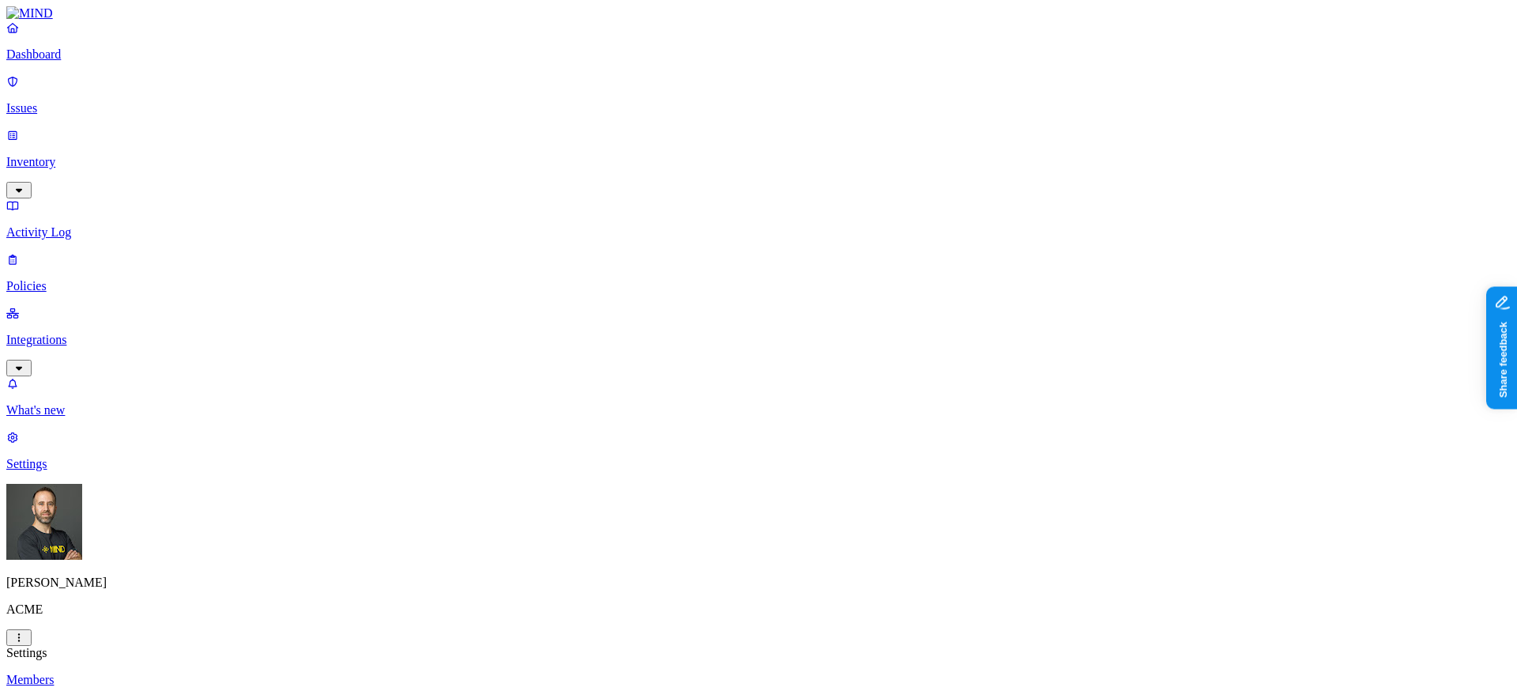
click at [82, 155] on p "Inventory" at bounding box center [758, 162] width 1505 height 14
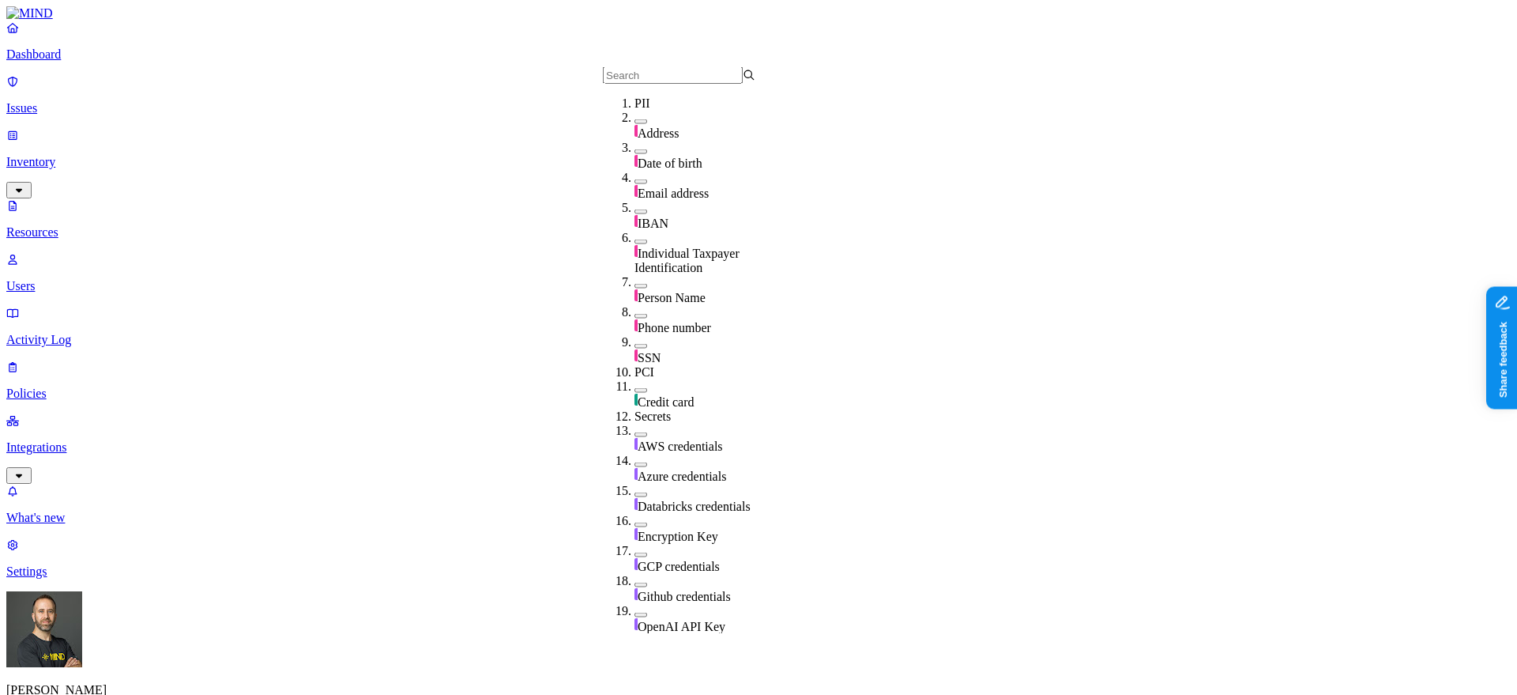
scroll to position [132, 0]
click at [635, 335] on div "SSN" at bounding box center [711, 350] width 153 height 30
click at [635, 284] on button "button" at bounding box center [641, 286] width 13 height 5
click at [635, 275] on button "button" at bounding box center [641, 283] width 13 height 17
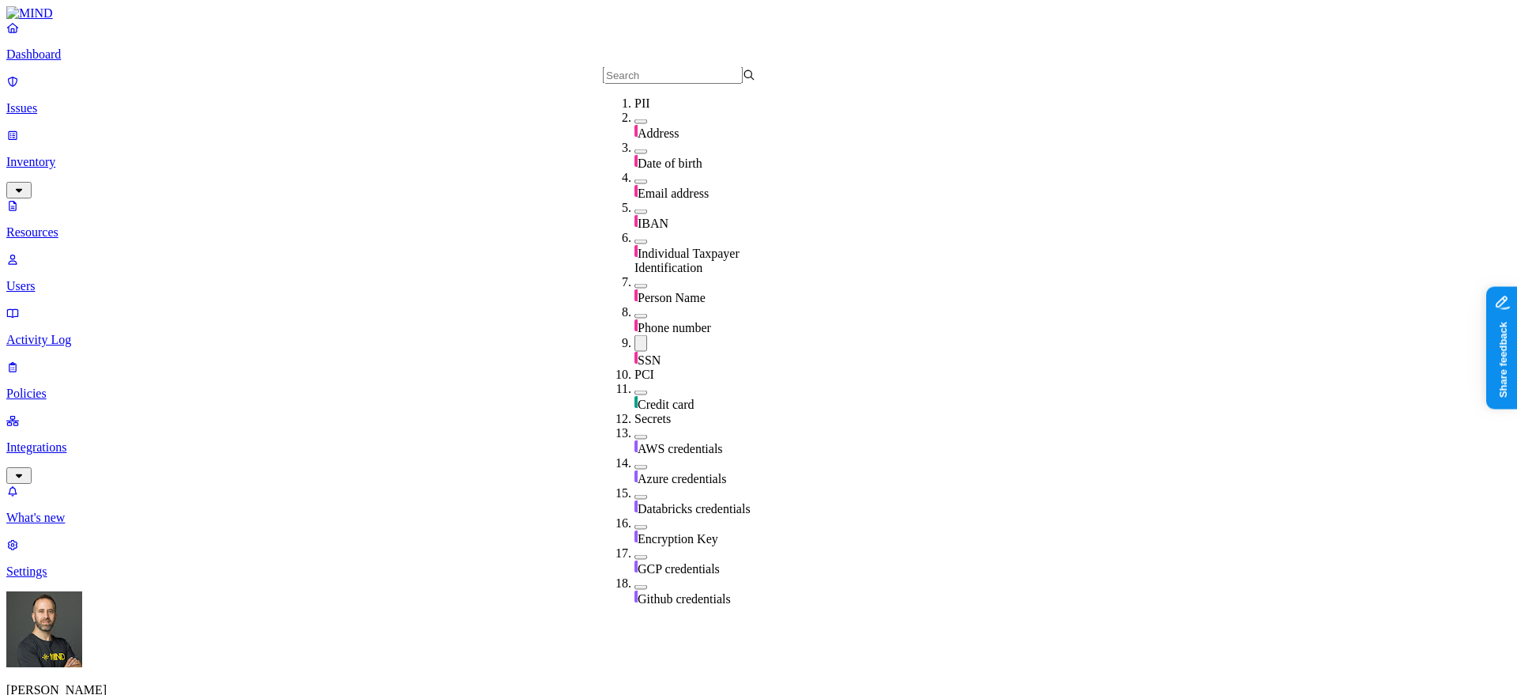
click at [635, 390] on button "button" at bounding box center [641, 392] width 13 height 5
click at [635, 382] on button "button" at bounding box center [641, 390] width 13 height 17
click at [635, 335] on button "button" at bounding box center [641, 343] width 13 height 17
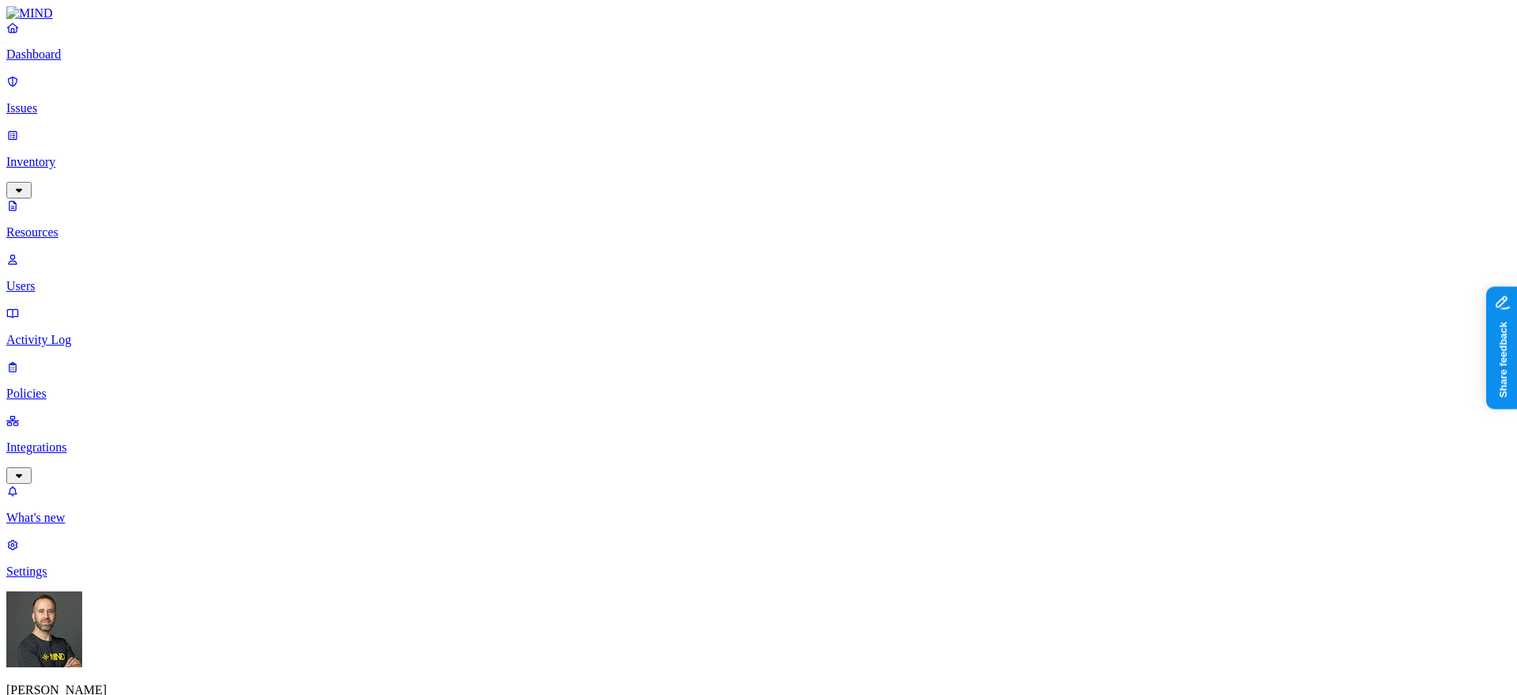
click at [92, 62] on p "Dashboard" at bounding box center [758, 54] width 1505 height 14
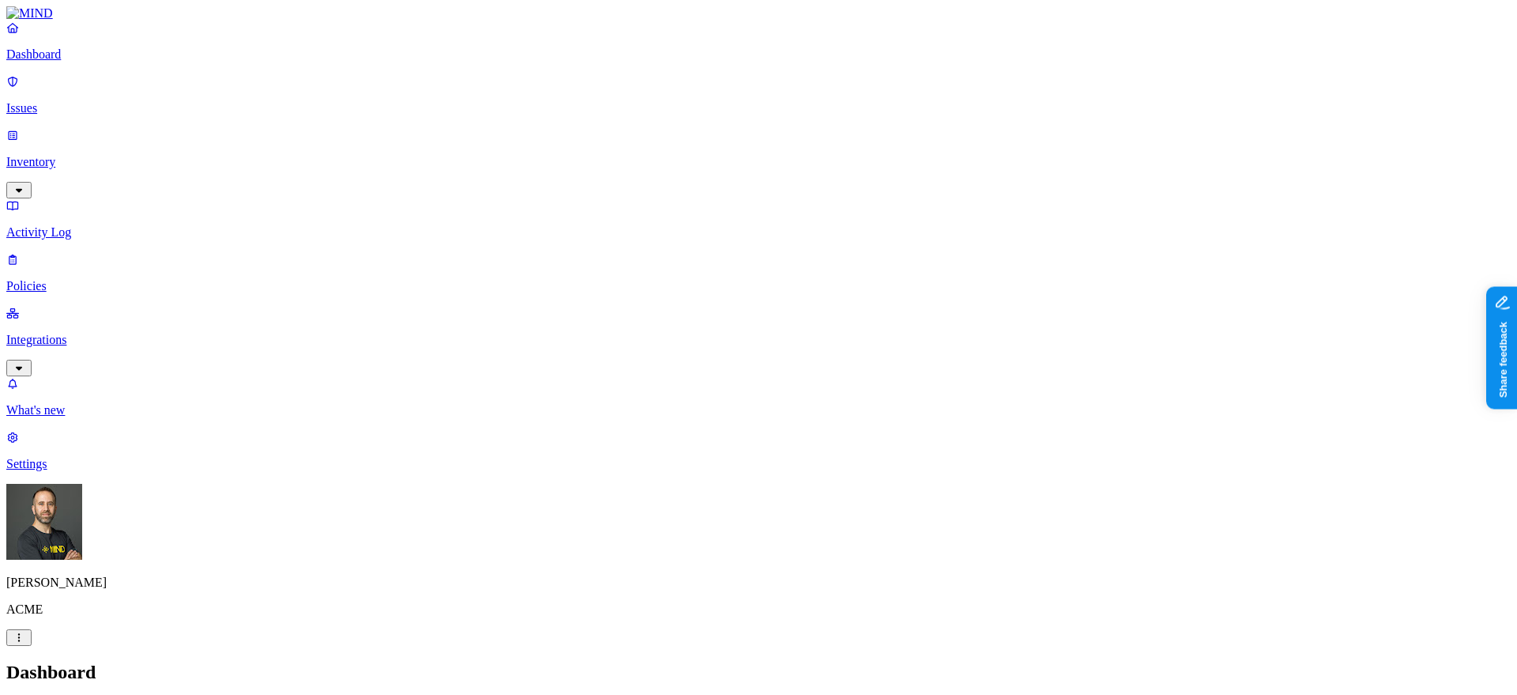
click at [81, 333] on p "Integrations" at bounding box center [758, 340] width 1505 height 14
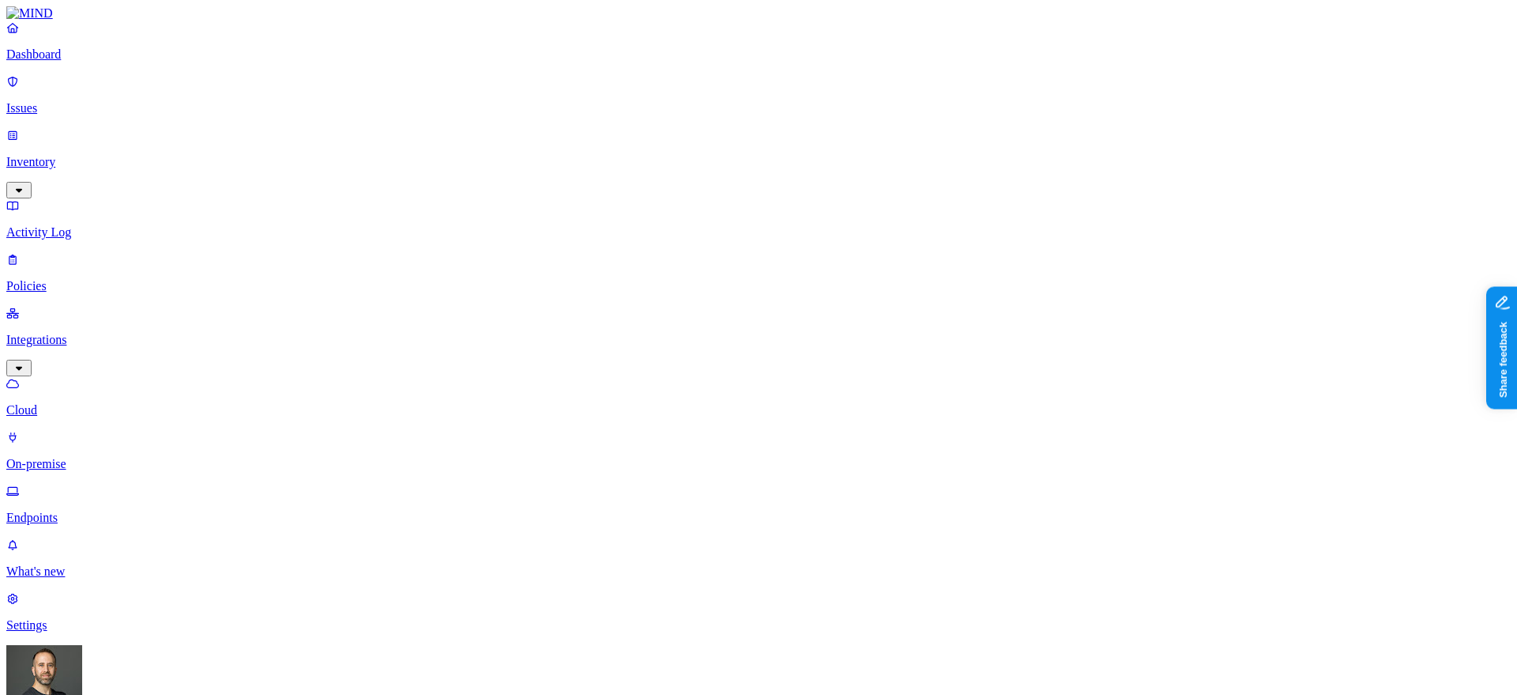
click at [70, 279] on p "Policies" at bounding box center [758, 286] width 1505 height 14
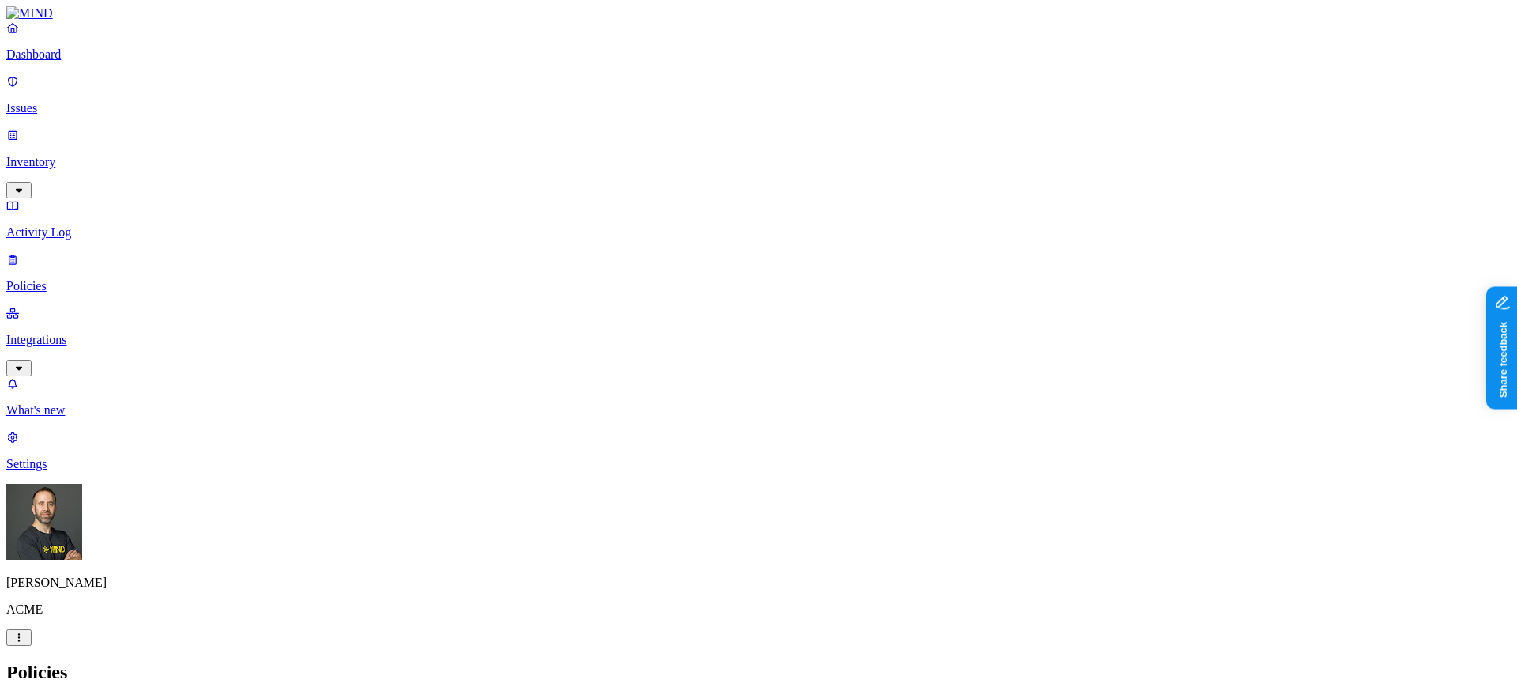
click at [95, 694] on button "Create Policy" at bounding box center [50, 707] width 89 height 17
click at [77, 62] on p "Dashboard" at bounding box center [758, 54] width 1505 height 14
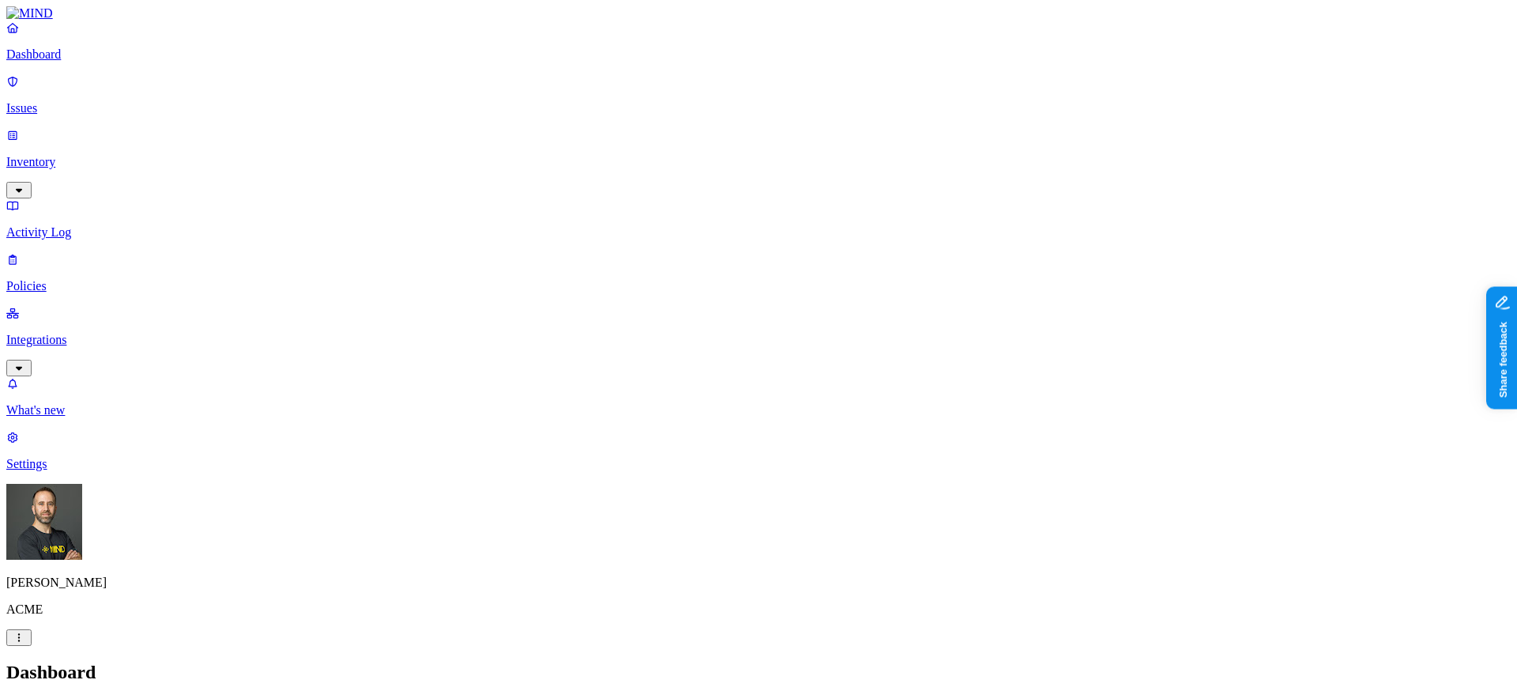
click at [100, 471] on div "What's new 1 Settings" at bounding box center [758, 423] width 1505 height 95
click at [99, 471] on p "Settings" at bounding box center [758, 464] width 1505 height 14
click at [44, 279] on p "Policies" at bounding box center [758, 286] width 1505 height 14
click at [120, 471] on p "Settings" at bounding box center [758, 464] width 1505 height 14
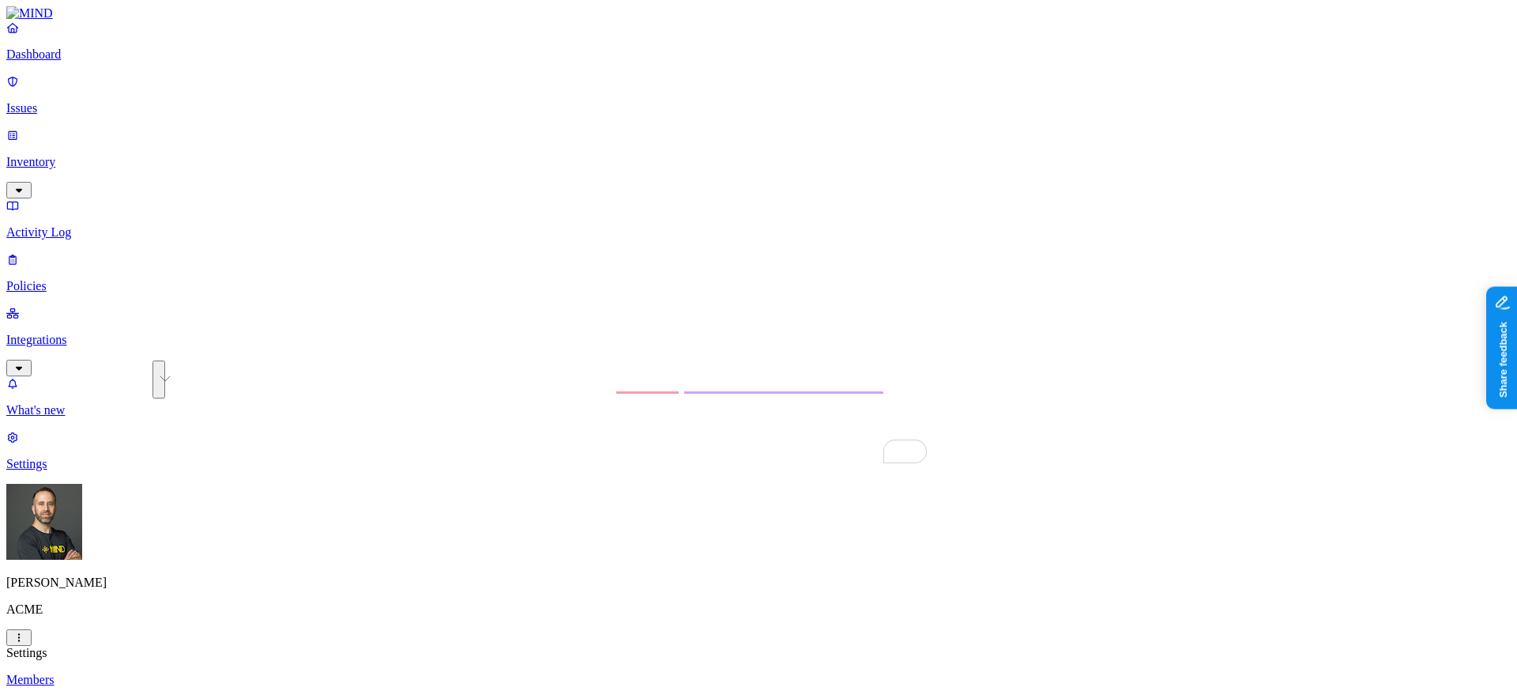
click at [87, 279] on p "Policies" at bounding box center [758, 286] width 1505 height 14
click at [100, 62] on p "Dashboard" at bounding box center [758, 54] width 1505 height 14
